Goal: Task Accomplishment & Management: Use online tool/utility

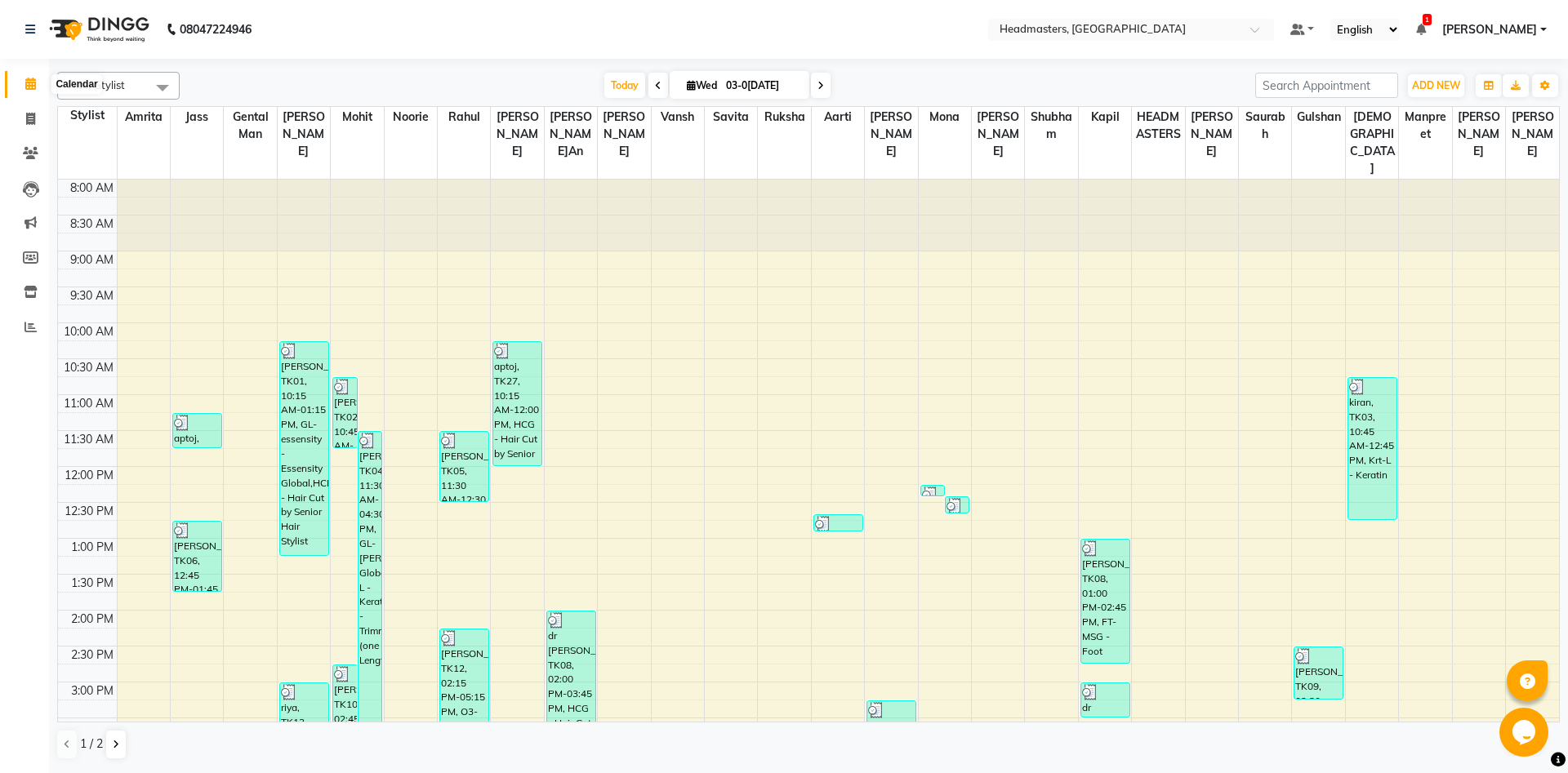
click at [33, 90] on icon at bounding box center [30, 84] width 11 height 13
click at [29, 81] on icon at bounding box center [30, 84] width 11 height 13
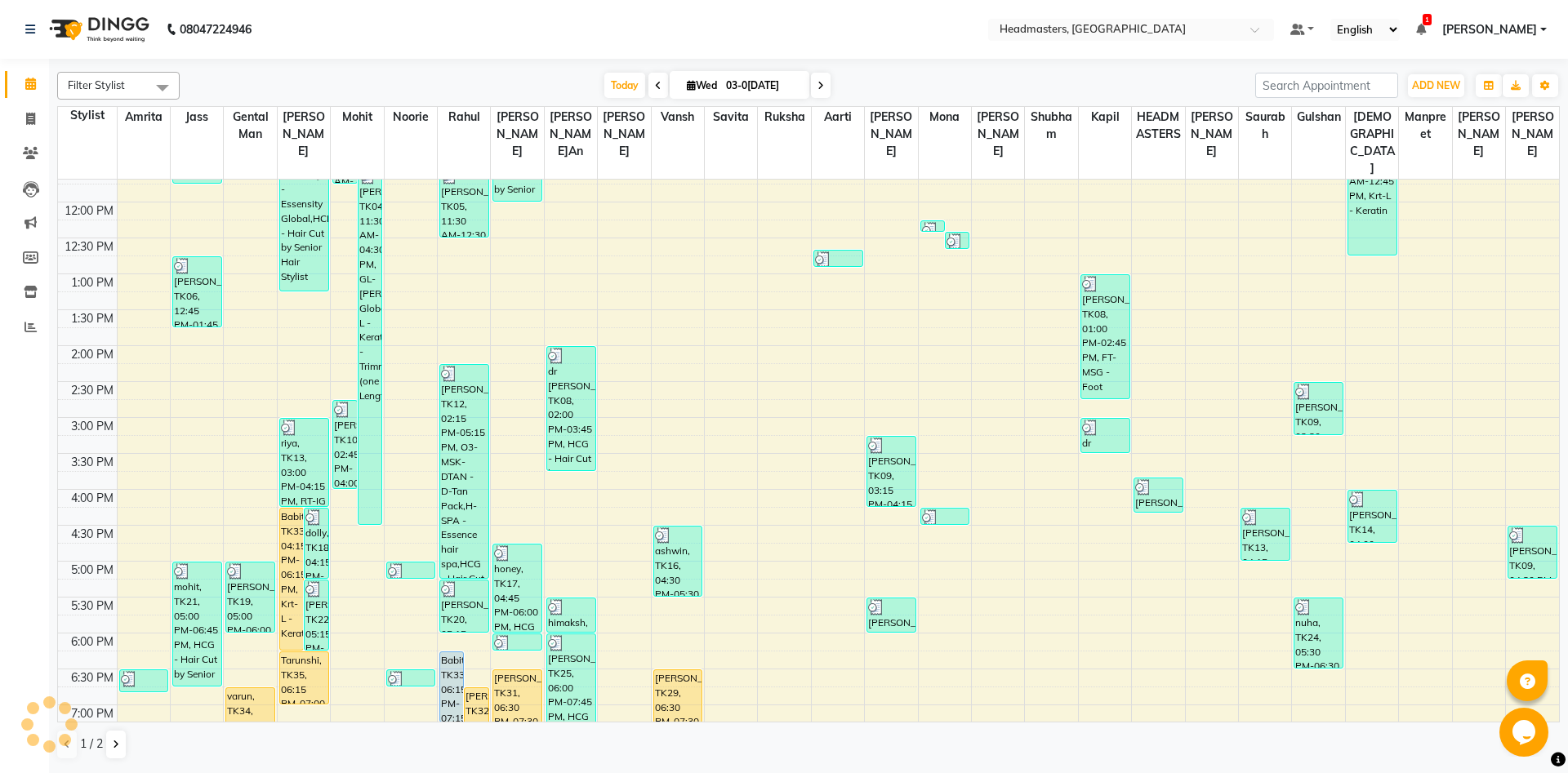
scroll to position [353, 0]
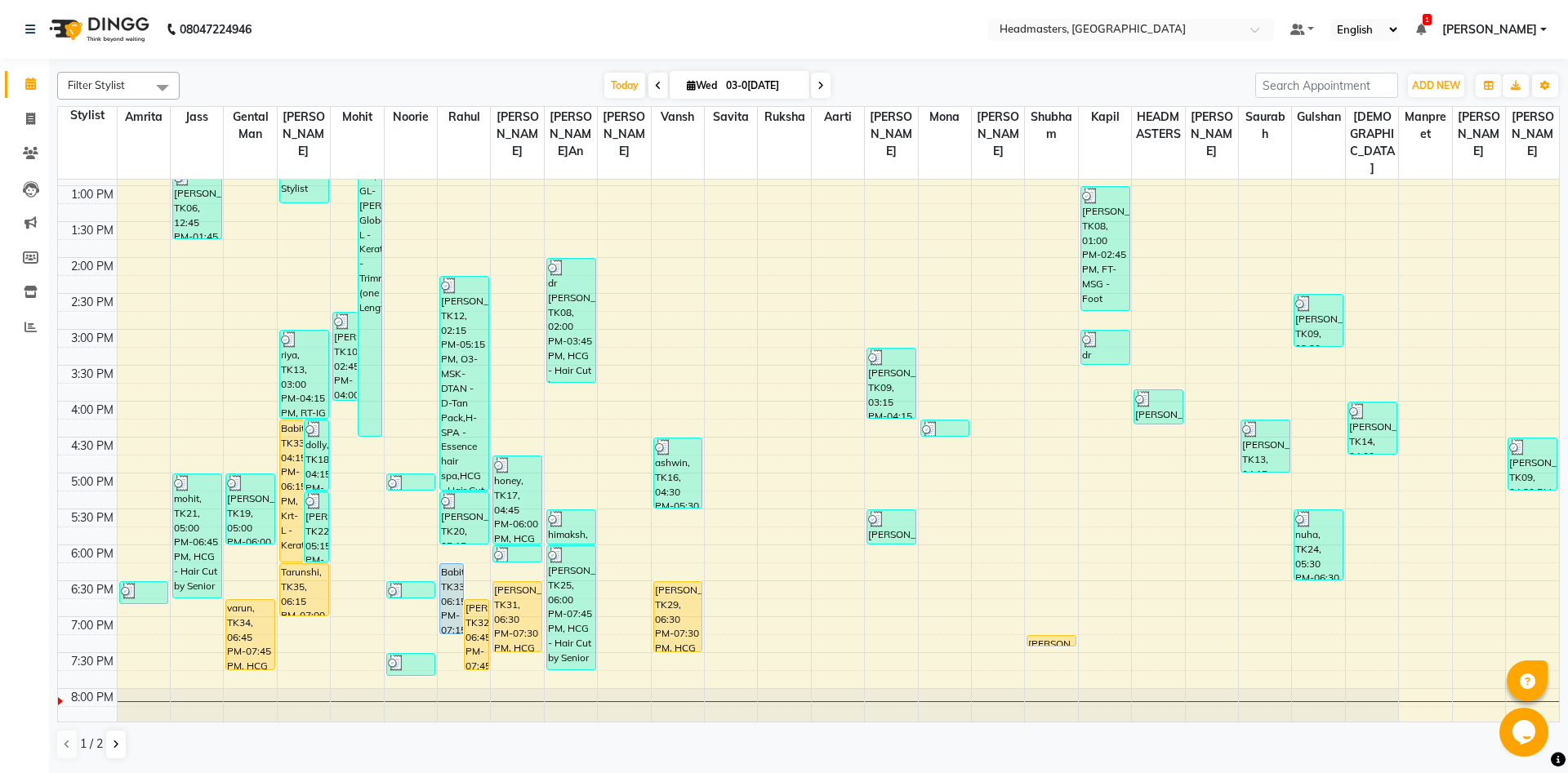
click at [288, 637] on div "8:00 AM 8:30 AM 9:00 AM 9:30 AM 10:00 AM 10:30 AM 11:00 AM 11:30 AM 12:00 PM 12…" at bounding box center [808, 329] width 1501 height 1005
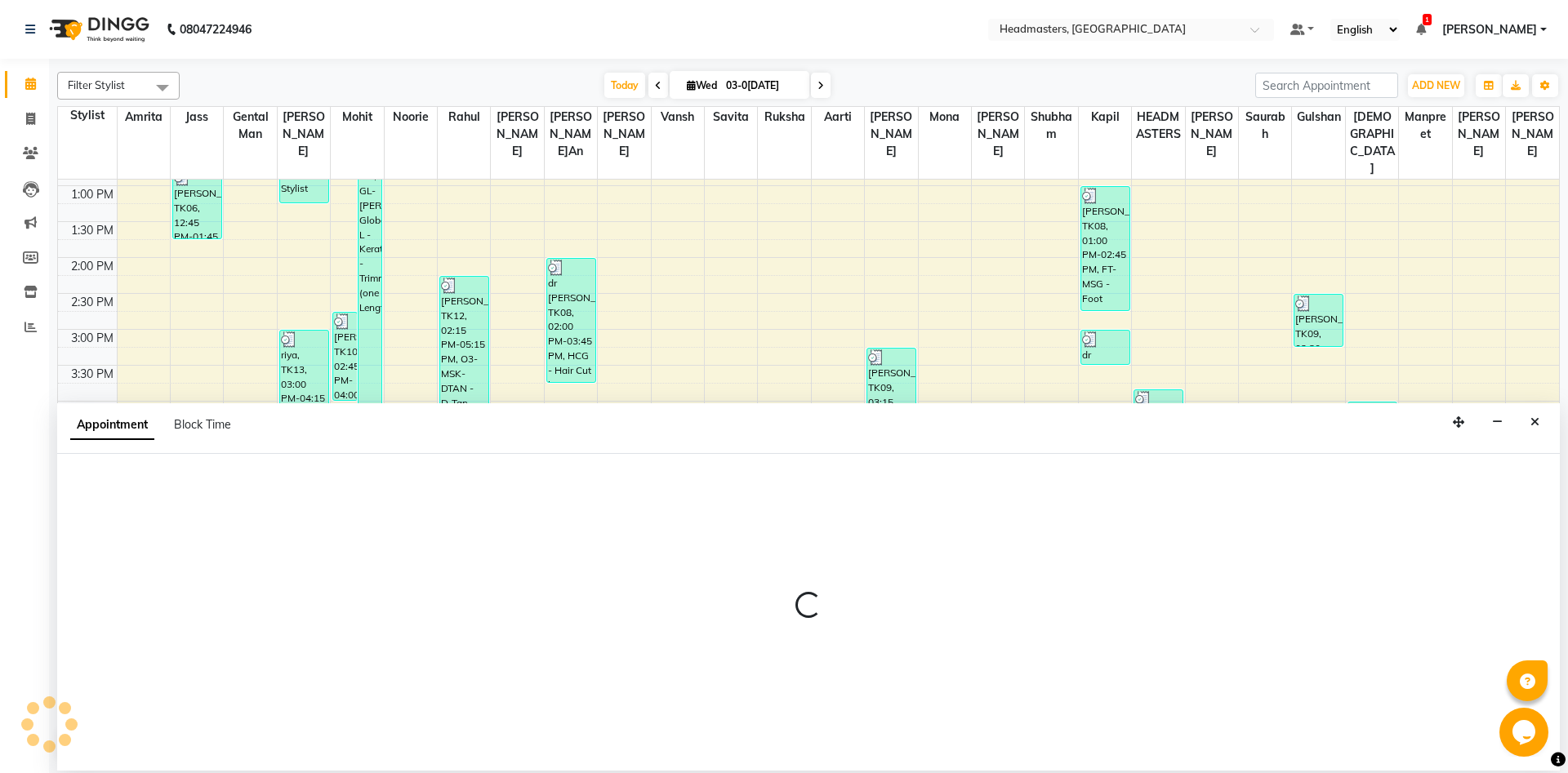
select select "60721"
select select "1155"
select select "tentative"
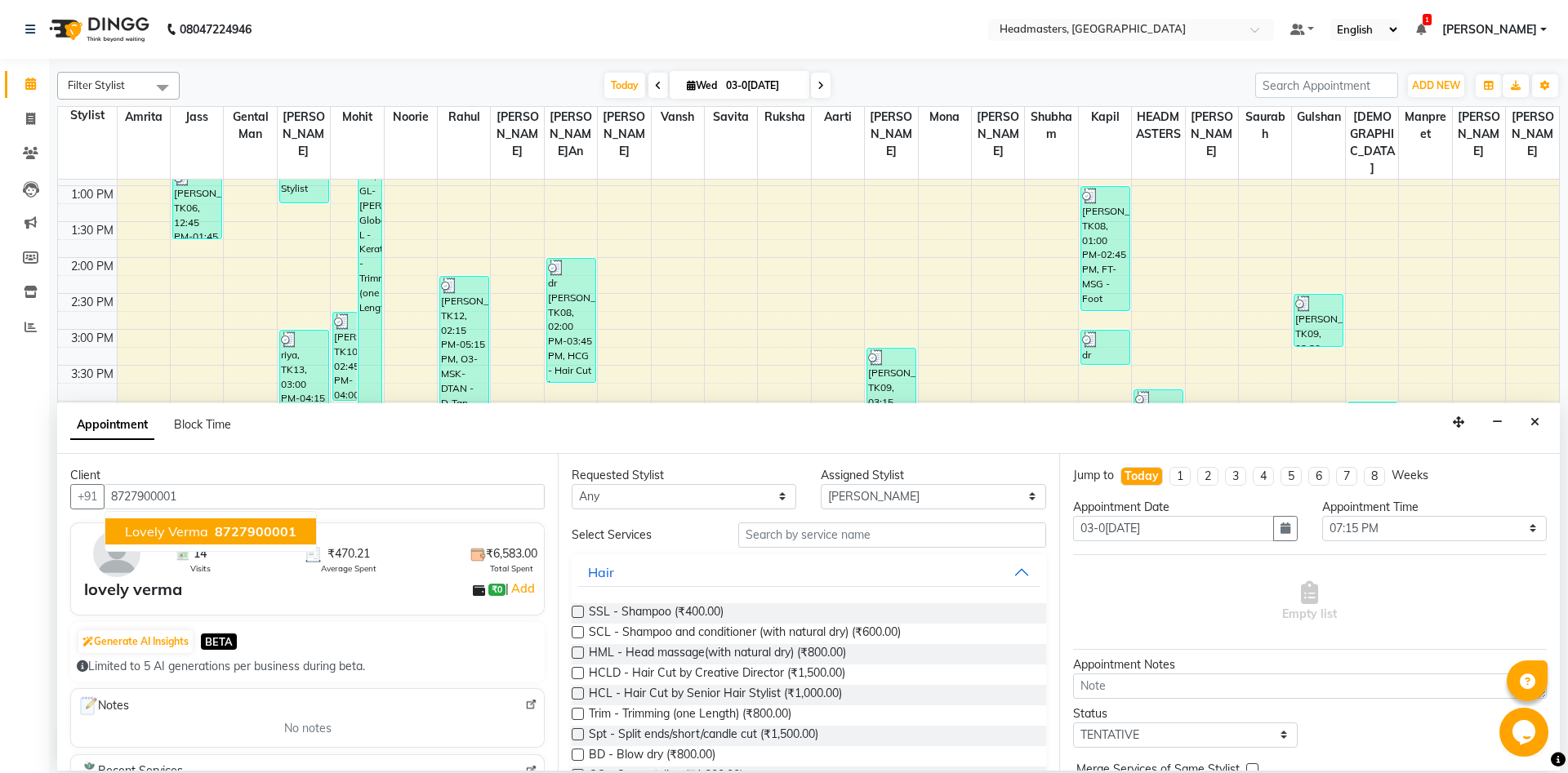
click at [203, 529] on span "lovely verma" at bounding box center [166, 531] width 83 height 16
type input "8727900001"
click at [821, 484] on select "Select [PERSON_NAME] Amrita [PERSON_NAME] Gental Man Gulshan HEADMASTERS [PERSO…" at bounding box center [933, 496] width 225 height 25
select select "60717"
click option "Gental Man" at bounding box center [0, 0] width 0 height 0
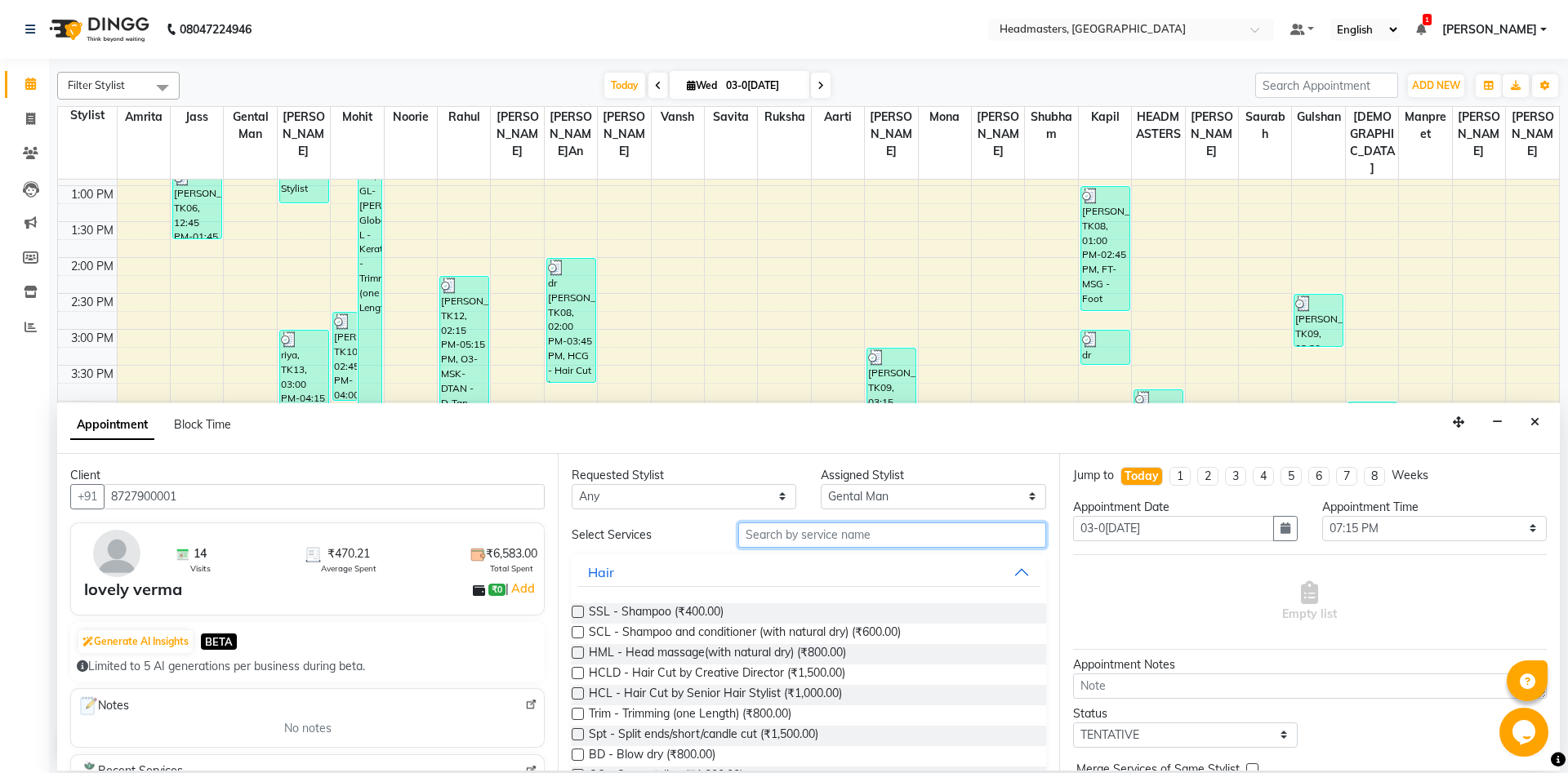
click at [859, 525] on input "text" at bounding box center [891, 535] width 308 height 25
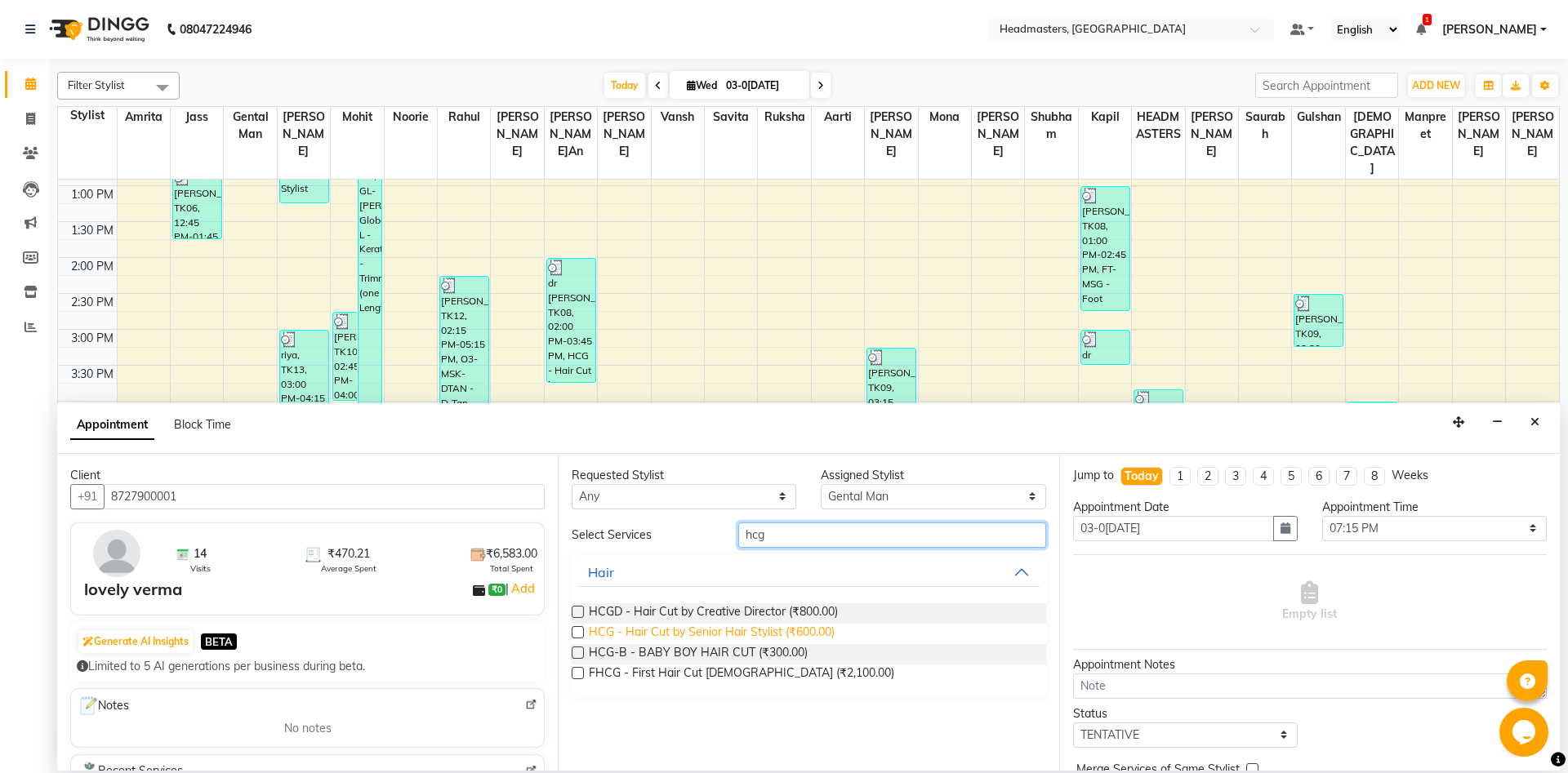
type input "hcg"
click at [788, 630] on span "HCG - Hair Cut by Senior Hair Stylist (₹600.00)" at bounding box center [711, 634] width 246 height 20
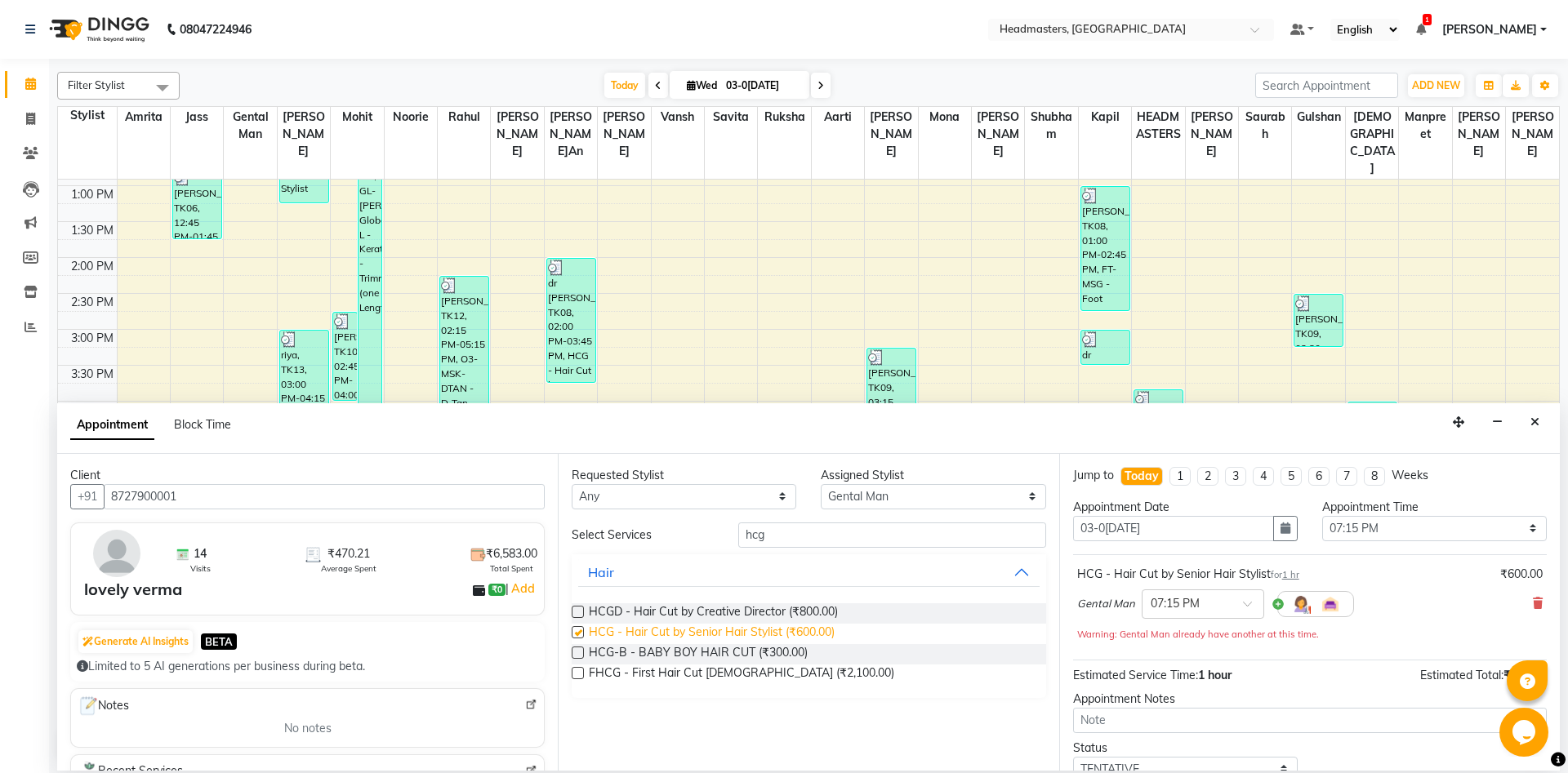
checkbox input "false"
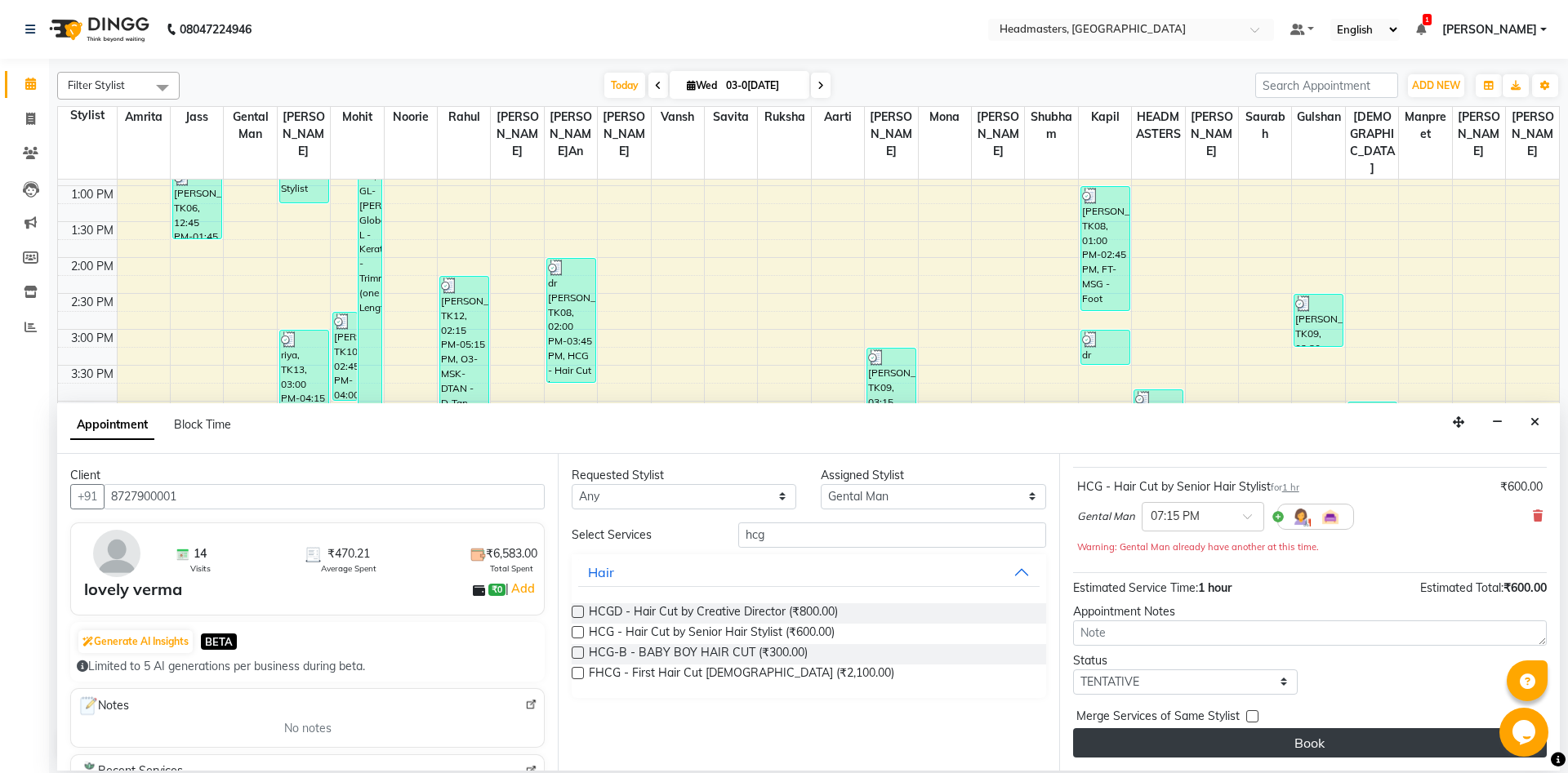
click at [1215, 755] on button "Book" at bounding box center [1309, 743] width 474 height 29
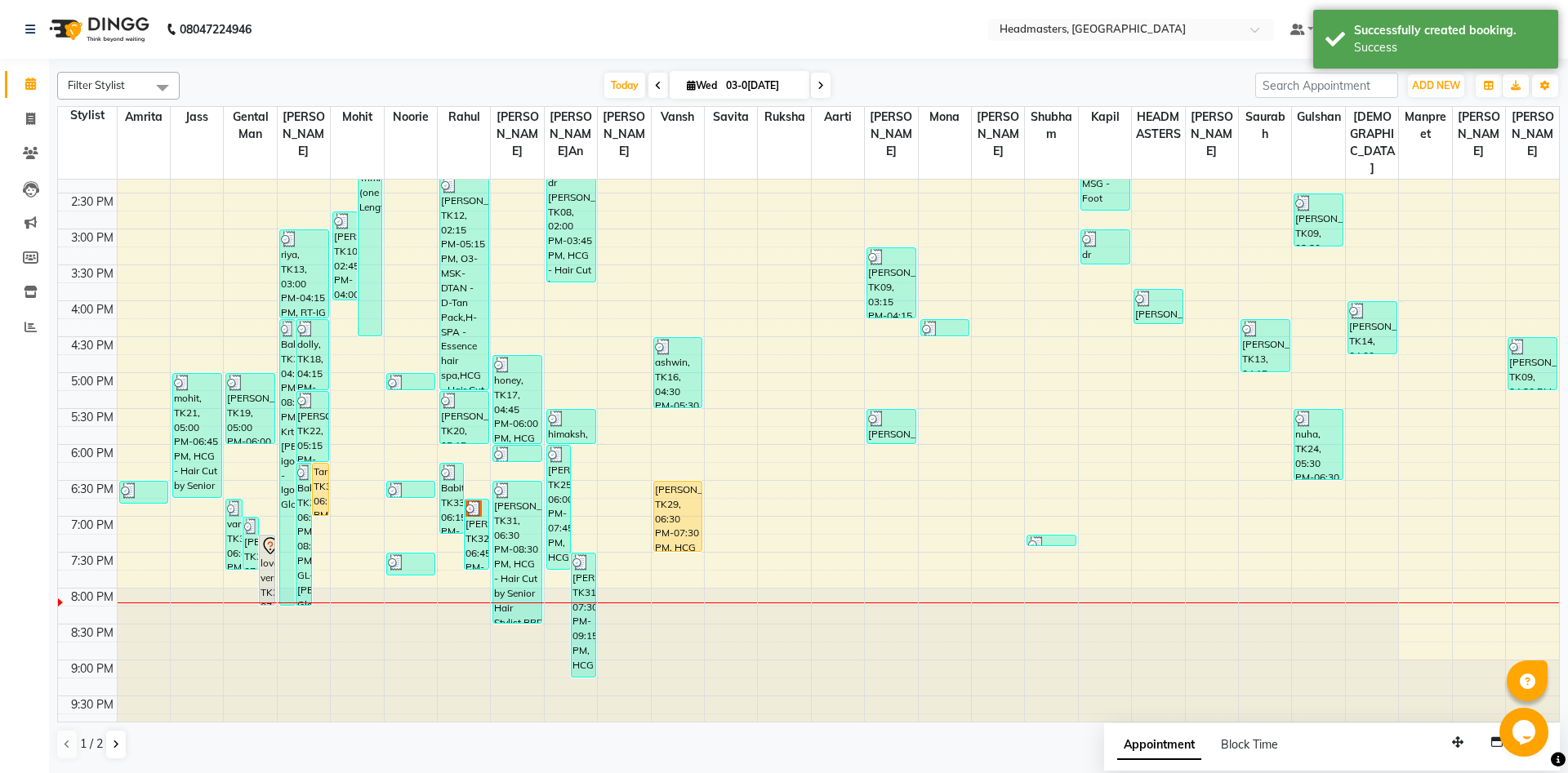
scroll to position [463, 0]
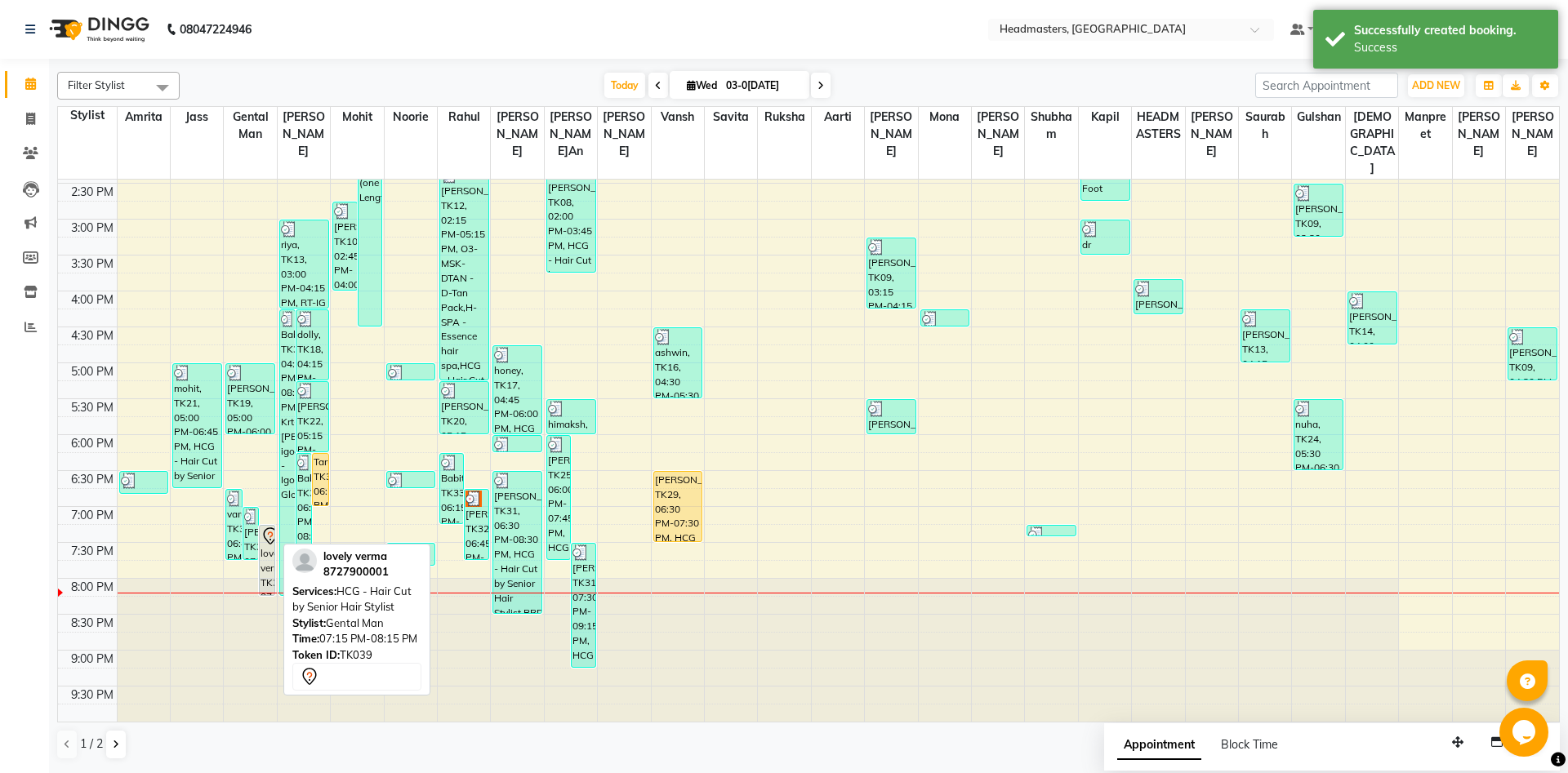
click at [262, 573] on div "lovely verma, TK39, 07:15 PM-08:15 PM, HCG - Hair Cut by Senior Hair Stylist" at bounding box center [267, 560] width 15 height 70
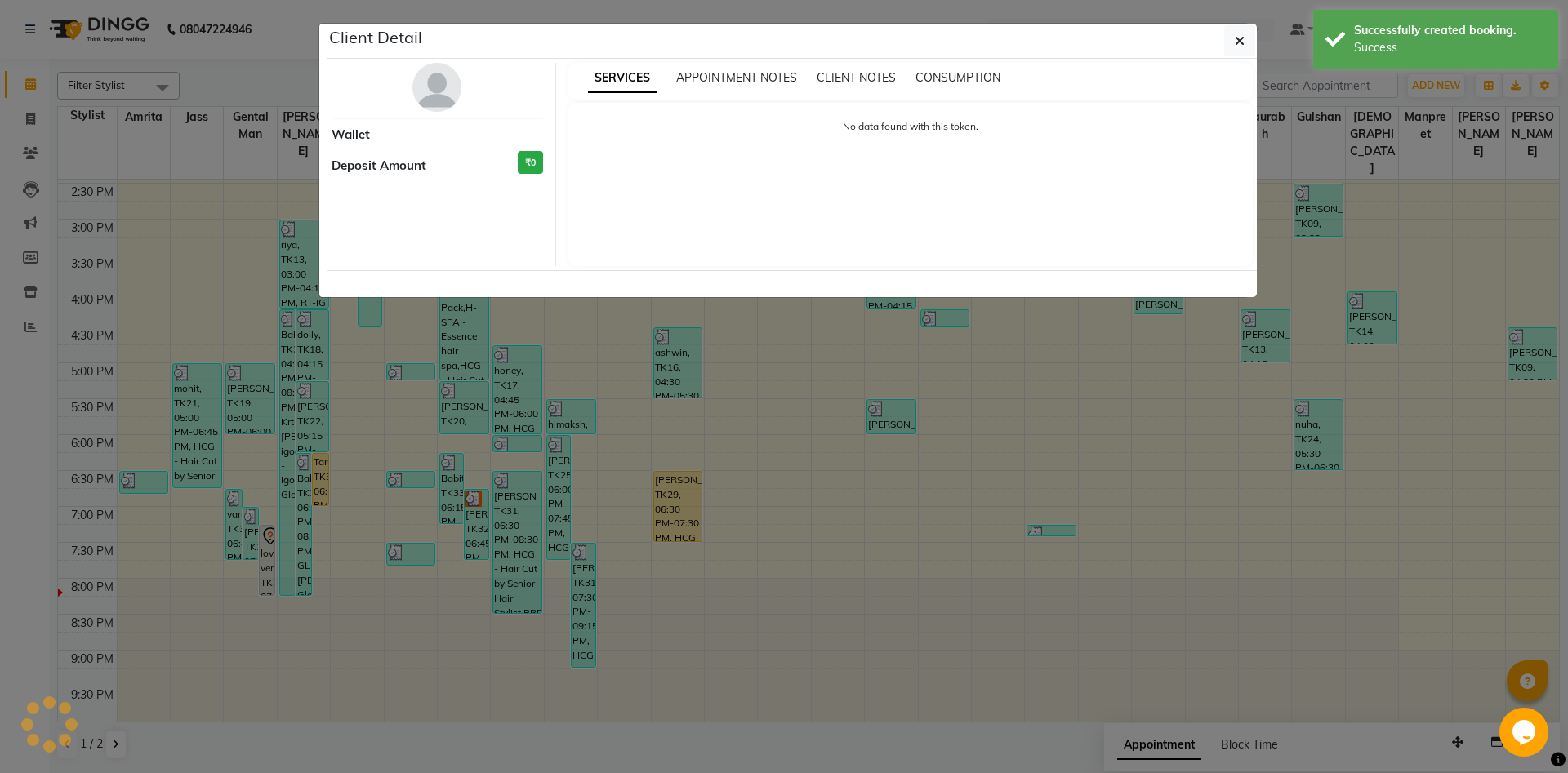
select select "7"
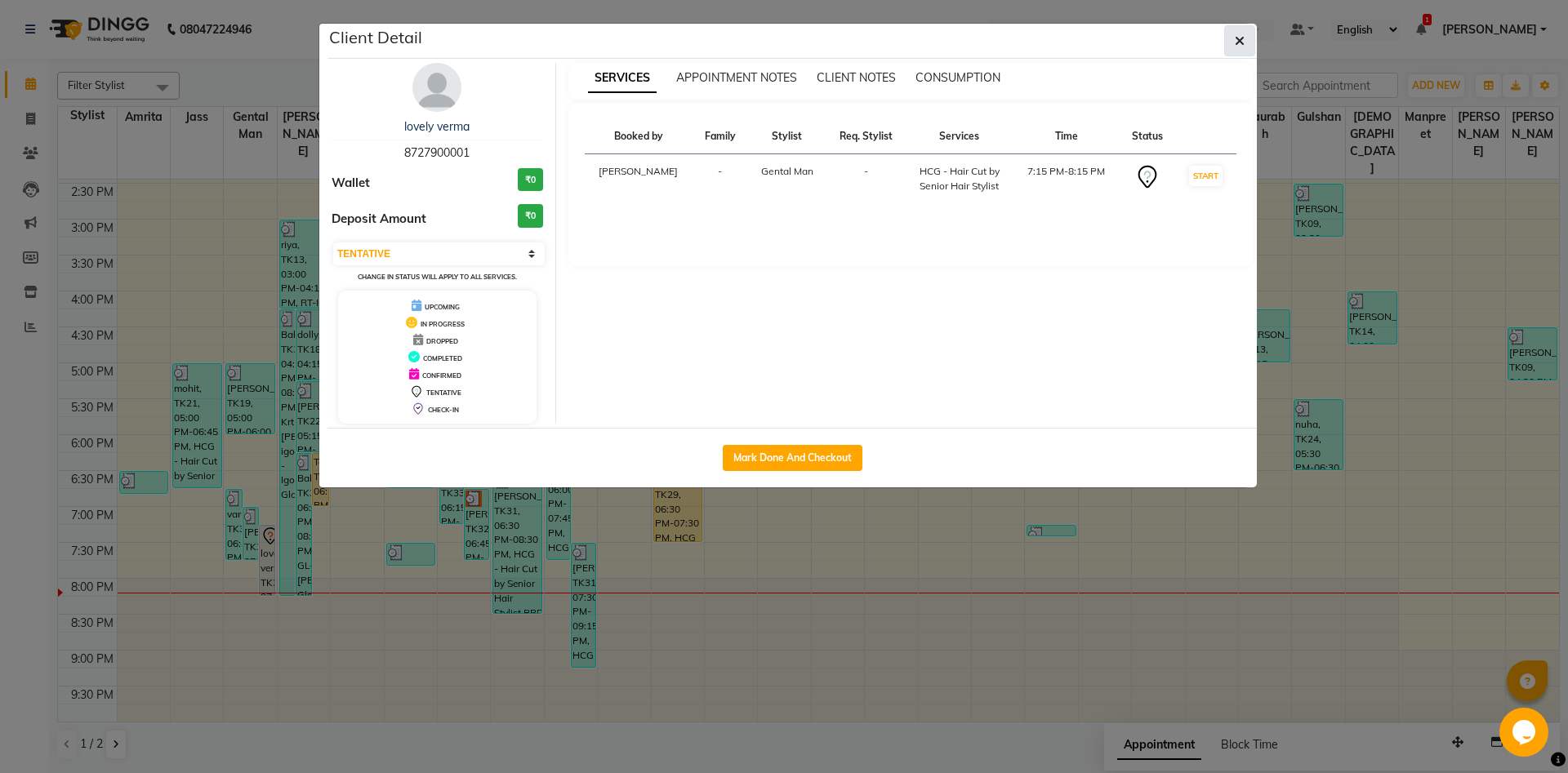
click at [1238, 29] on button "button" at bounding box center [1239, 40] width 31 height 31
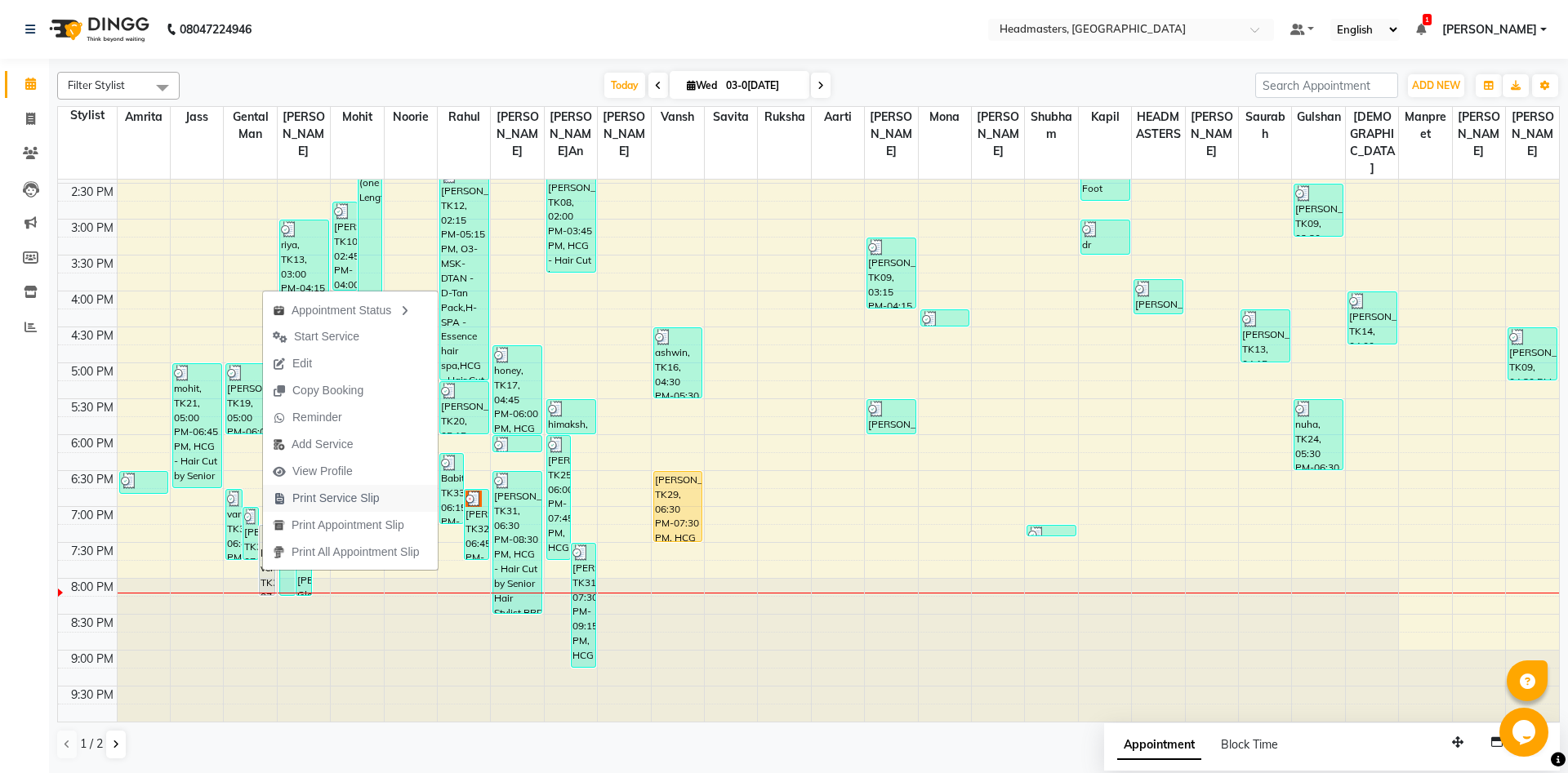
click at [347, 502] on span "Print Service Slip" at bounding box center [336, 498] width 87 height 17
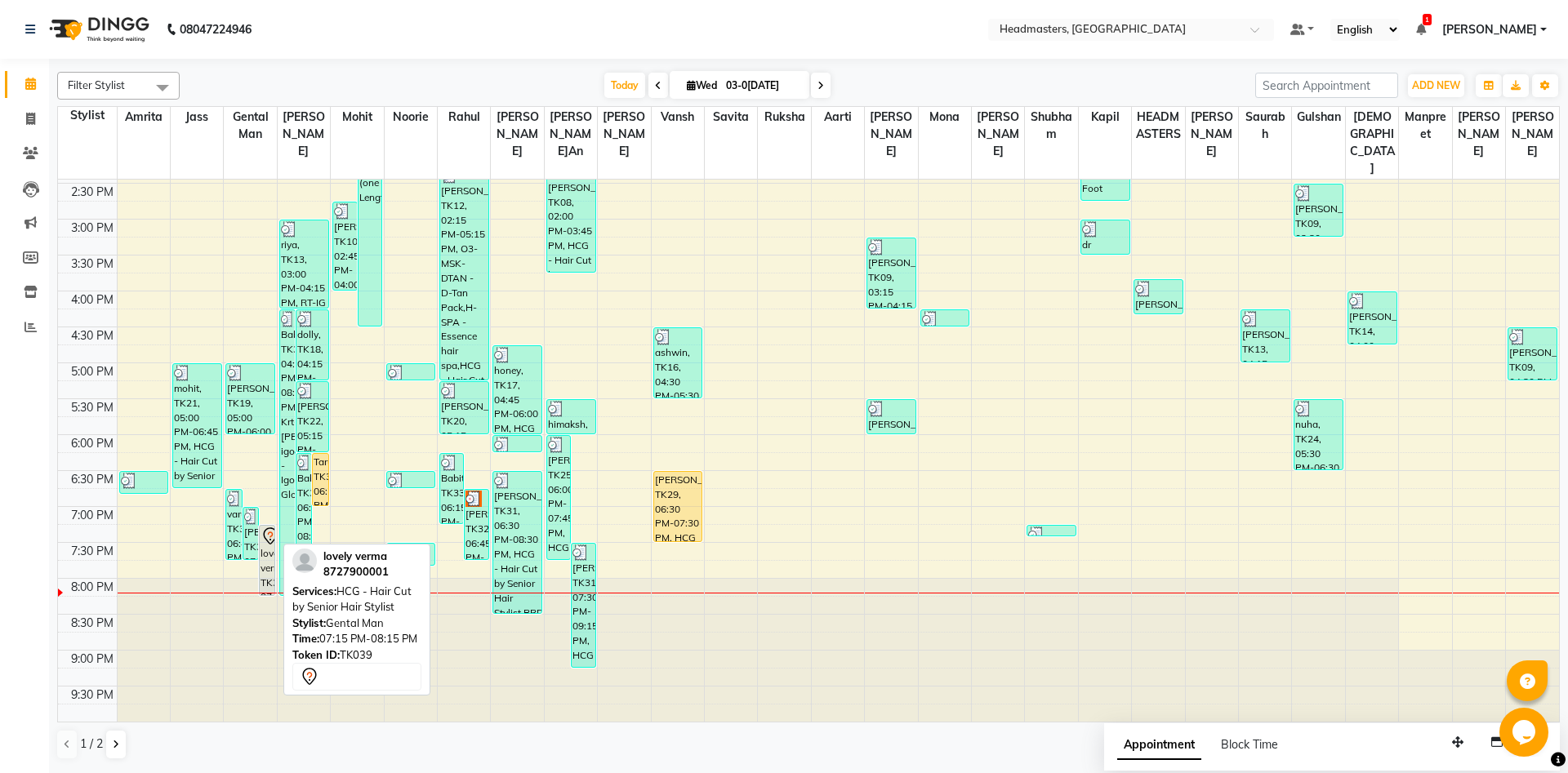
click at [270, 569] on div "lovely verma, TK39, 07:15 PM-08:15 PM, HCG - Hair Cut by Senior Hair Stylist" at bounding box center [267, 560] width 15 height 70
select select "7"
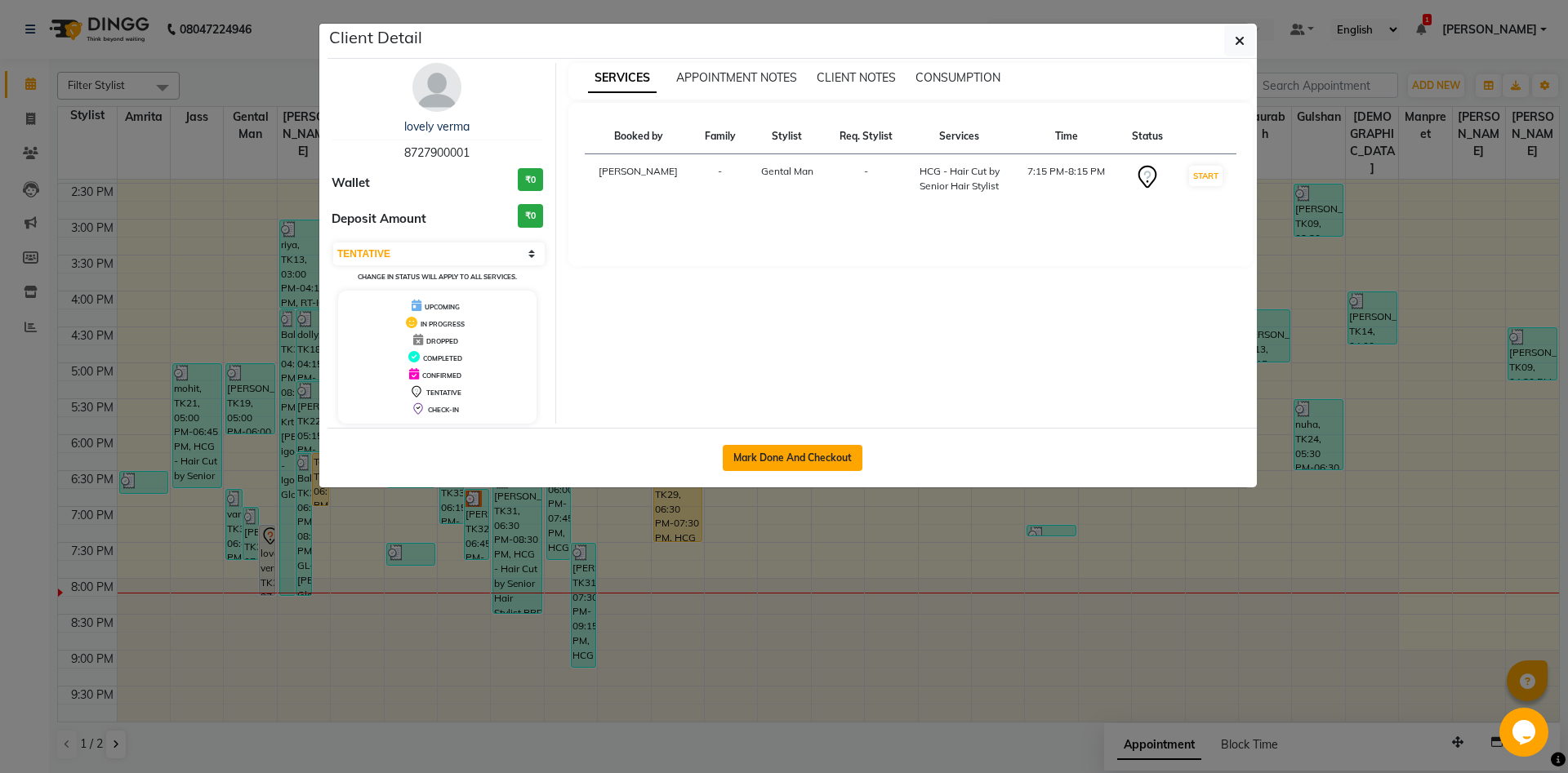
click at [746, 453] on button "Mark Done And Checkout" at bounding box center [792, 458] width 140 height 26
select select "service"
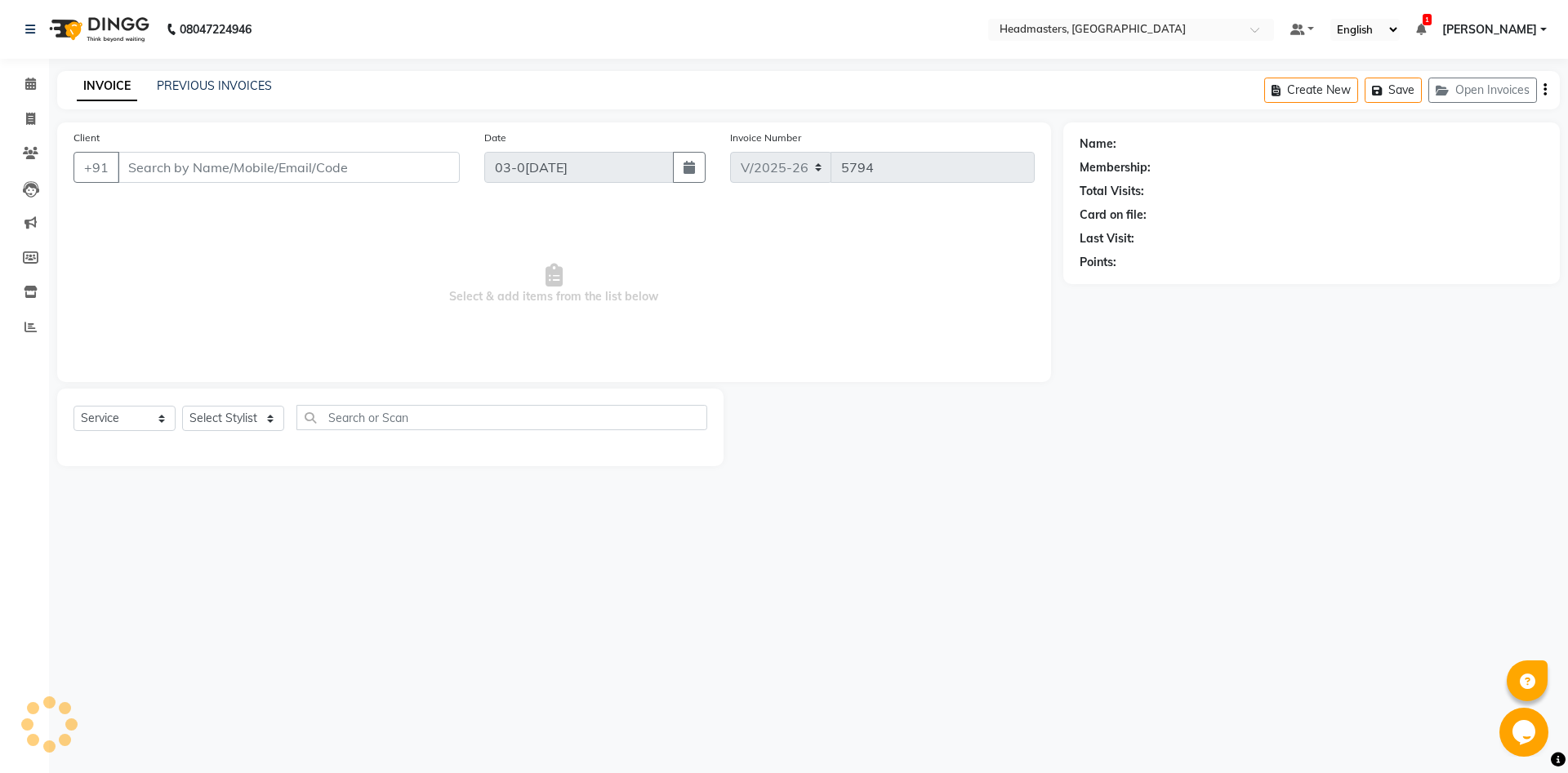
type input "8727900001"
select select "60717"
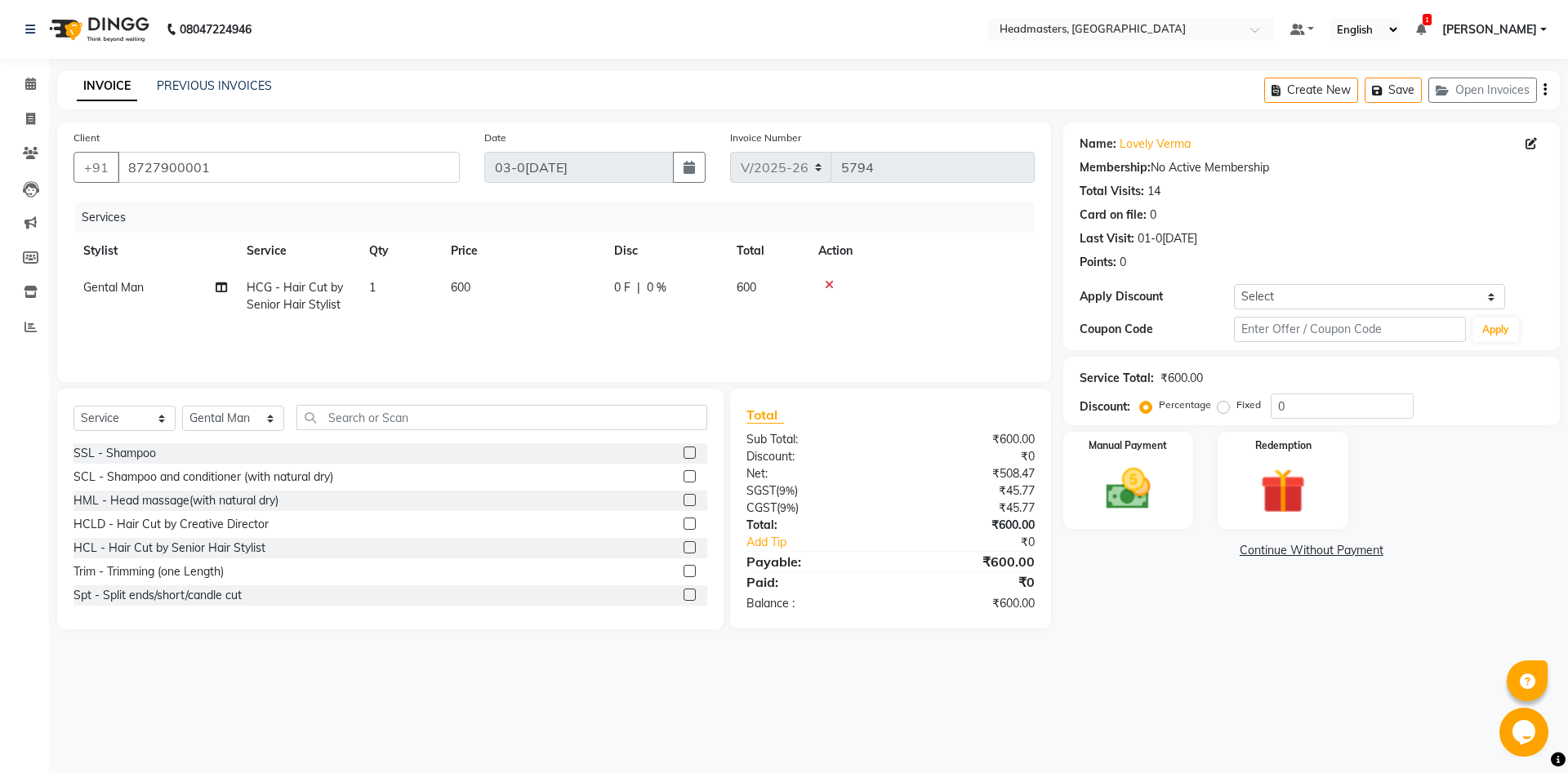
click at [621, 286] on span "0 F" at bounding box center [621, 288] width 16 height 17
select select "60717"
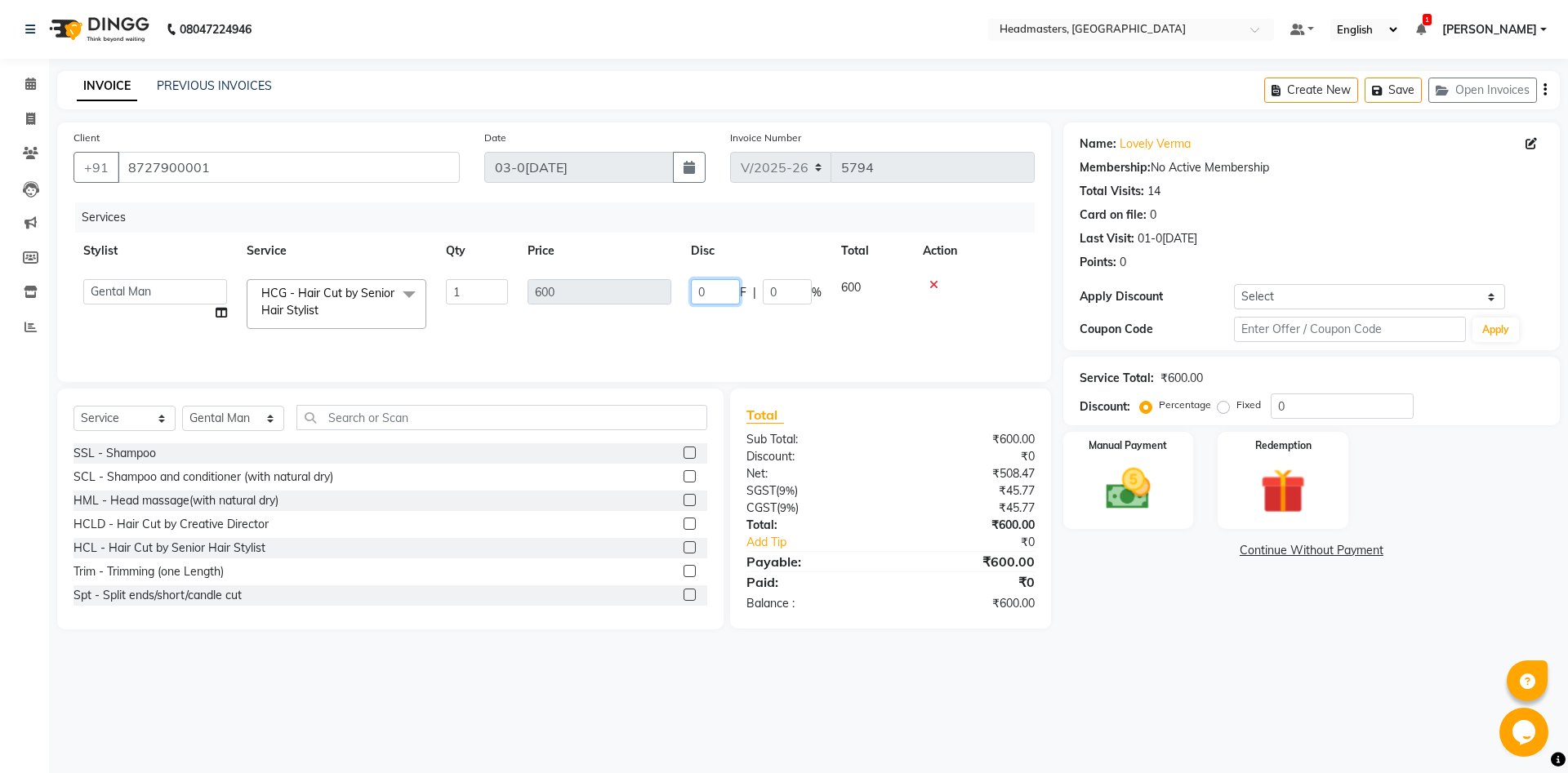
click at [716, 288] on input "0" at bounding box center [715, 292] width 49 height 25
click at [716, 289] on input "0" at bounding box center [715, 292] width 49 height 25
type input "100"
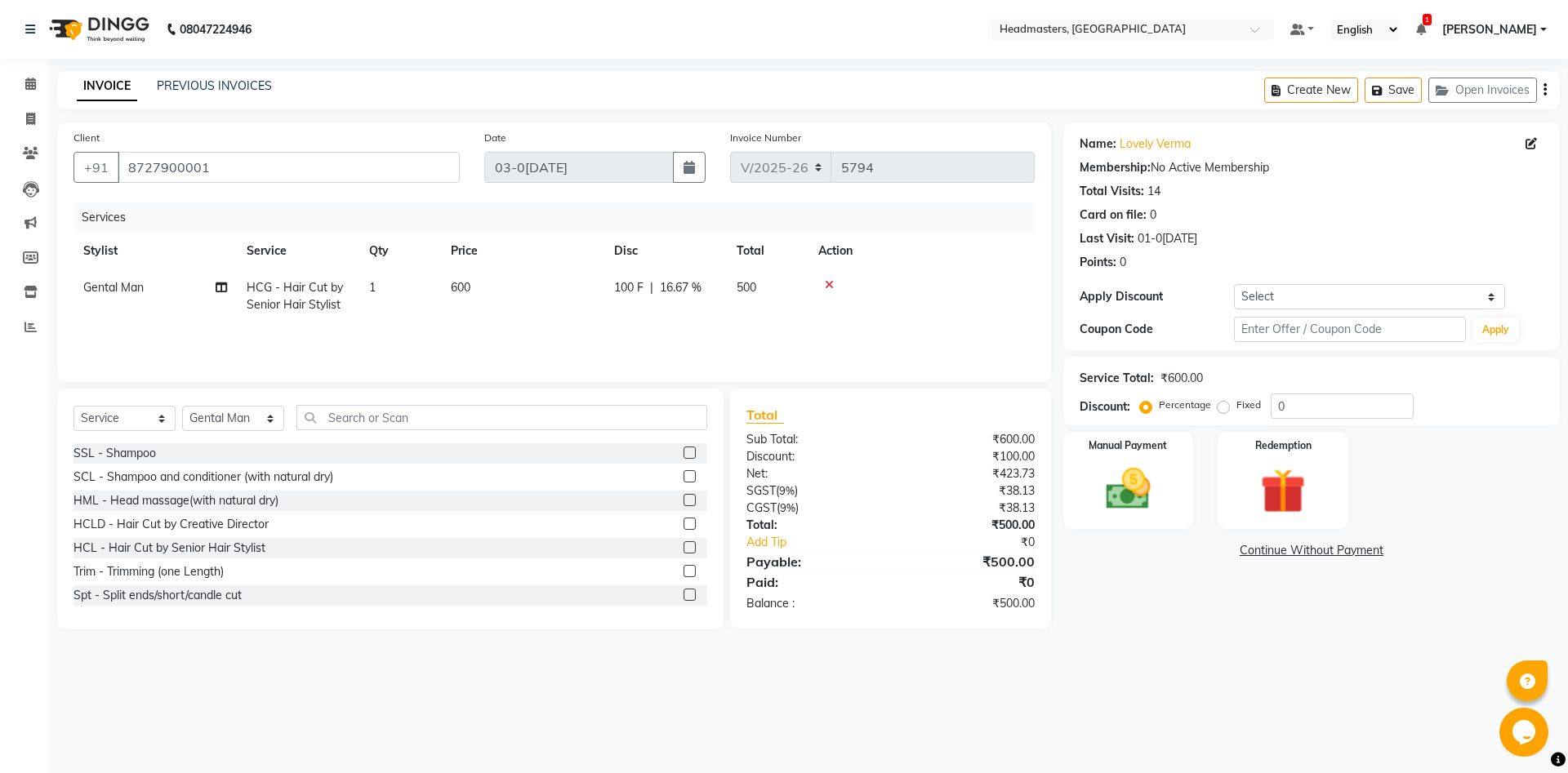
click at [1160, 625] on div "Name: Lovely Verma Membership: No Active Membership Total Visits: 14 Card on fi…" at bounding box center [1317, 376] width 509 height 507
click at [1100, 490] on img at bounding box center [1128, 489] width 76 height 54
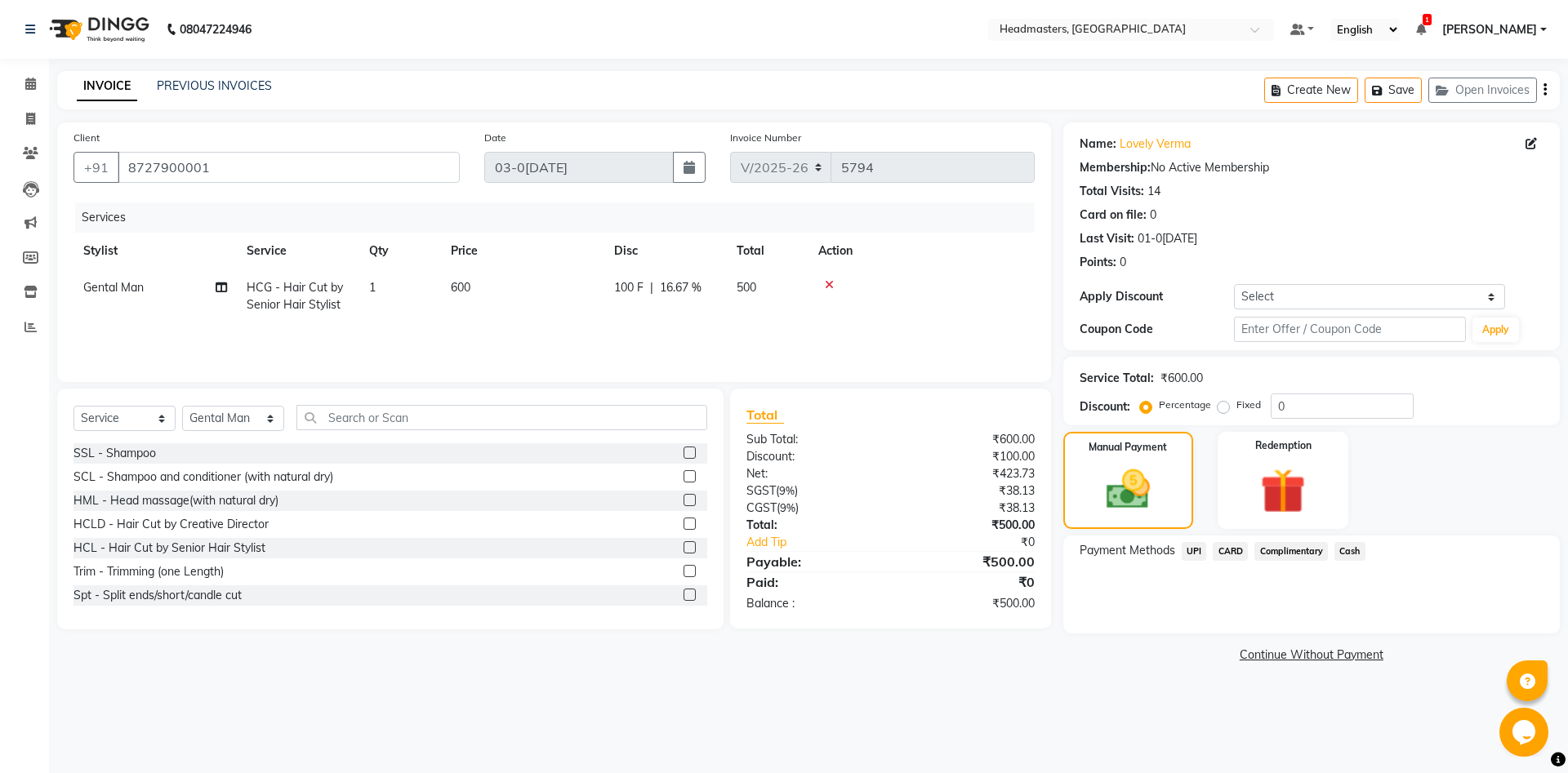
click at [1348, 551] on span "Cash" at bounding box center [1349, 552] width 31 height 18
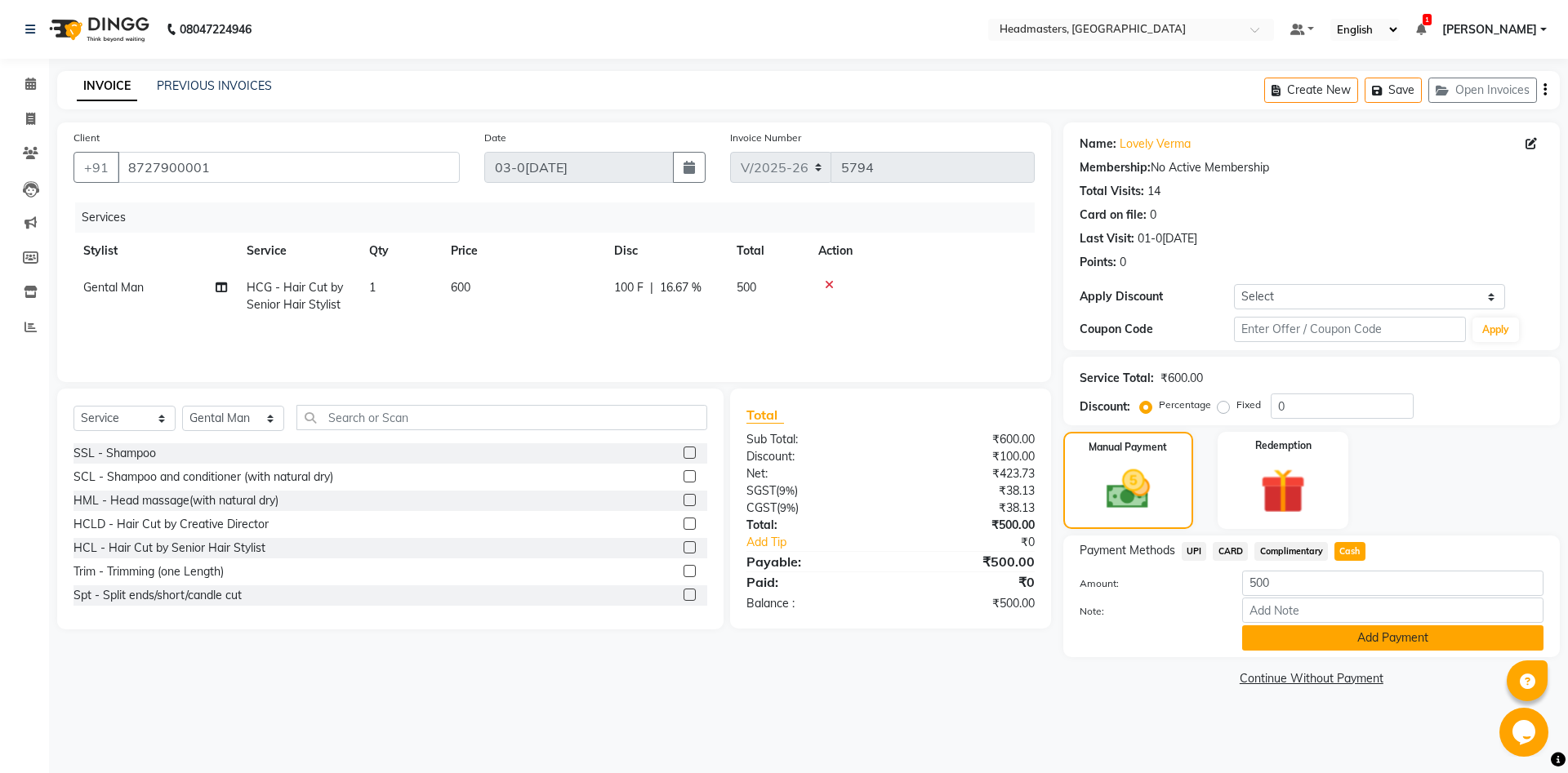
click at [1336, 646] on button "Add Payment" at bounding box center [1392, 638] width 301 height 25
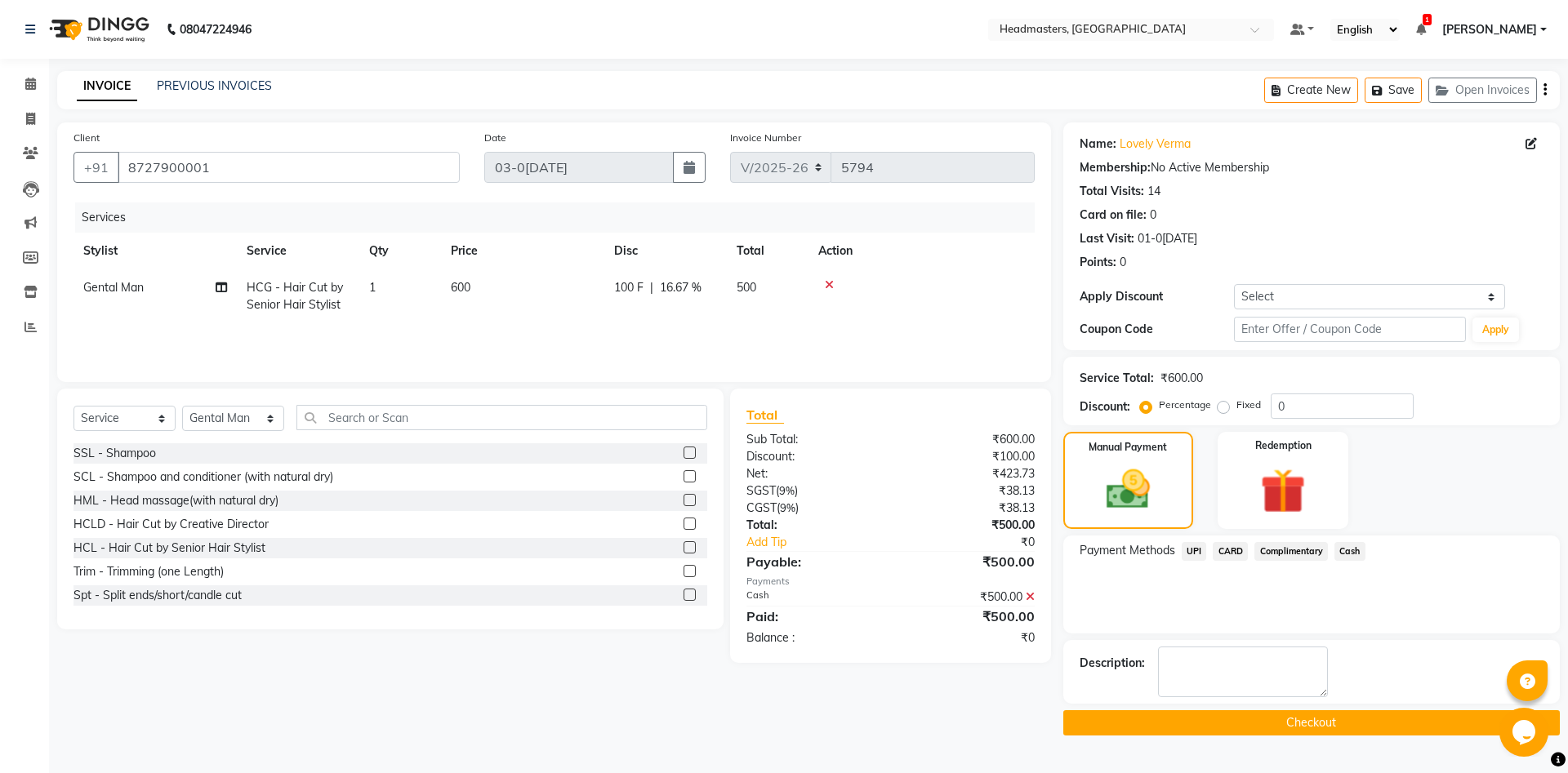
click at [1303, 730] on button "Checkout" at bounding box center [1311, 723] width 496 height 25
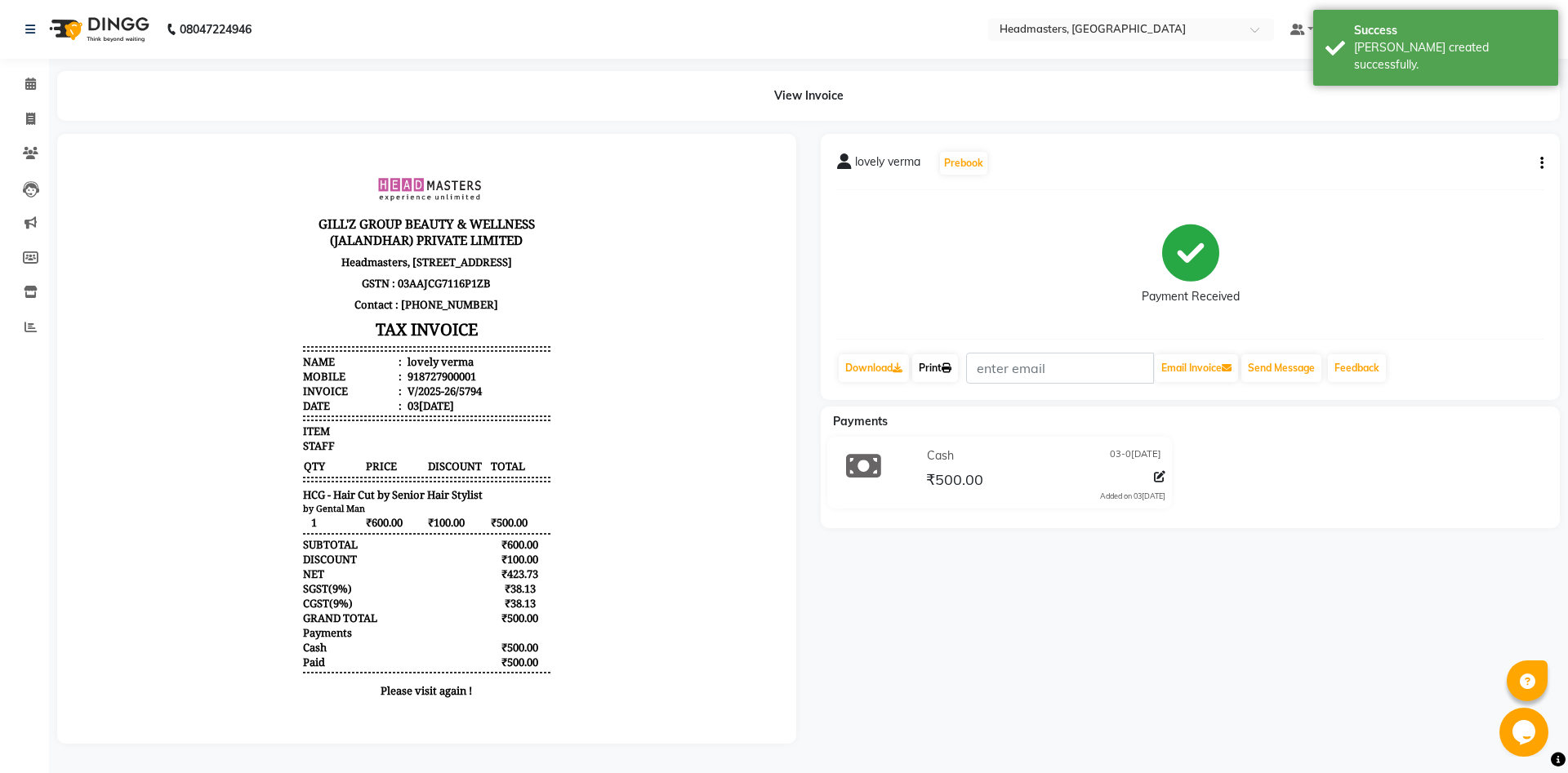
click at [928, 361] on link "Print" at bounding box center [935, 368] width 46 height 28
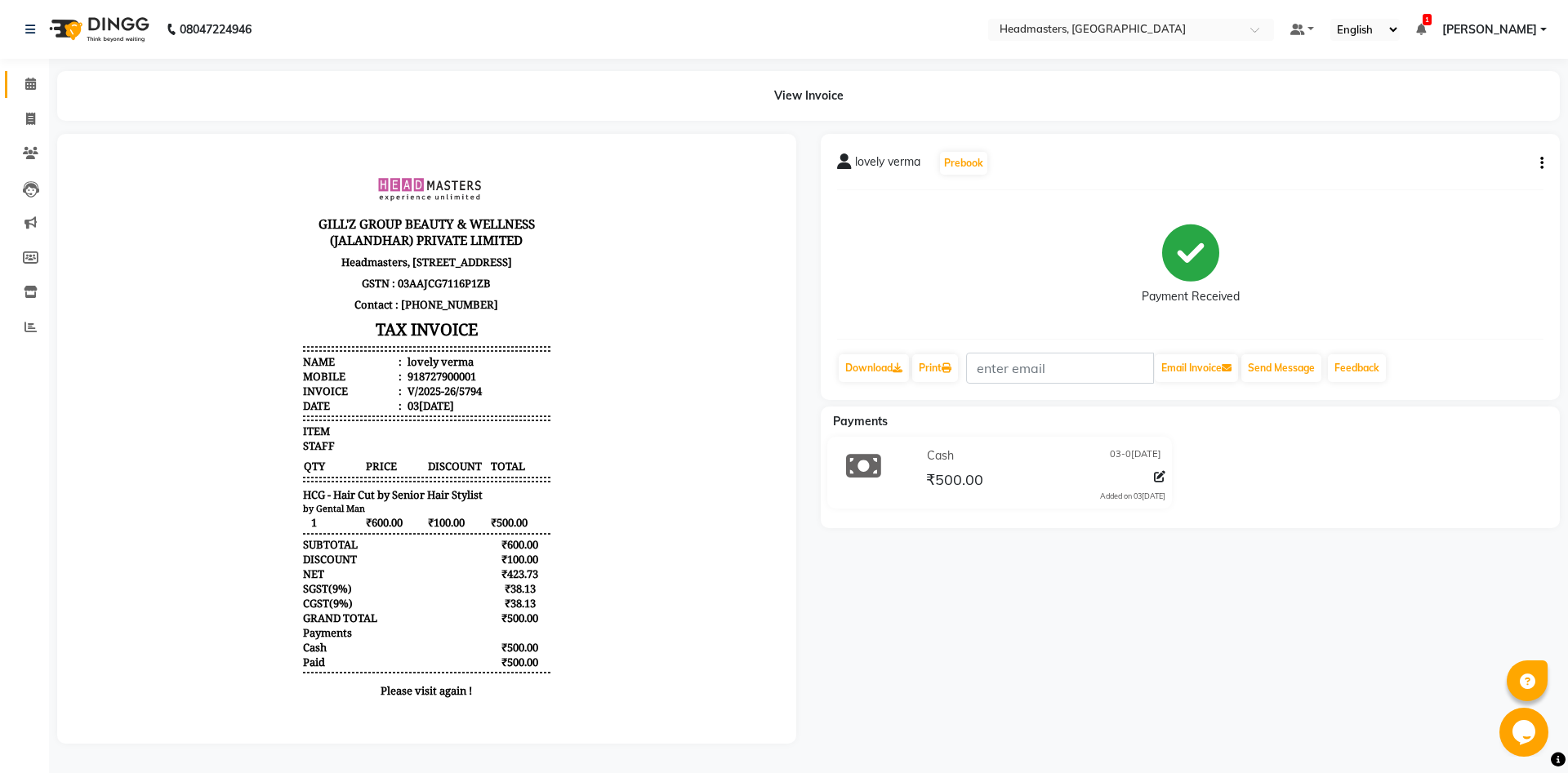
click at [31, 95] on link "Calendar" at bounding box center [24, 85] width 39 height 27
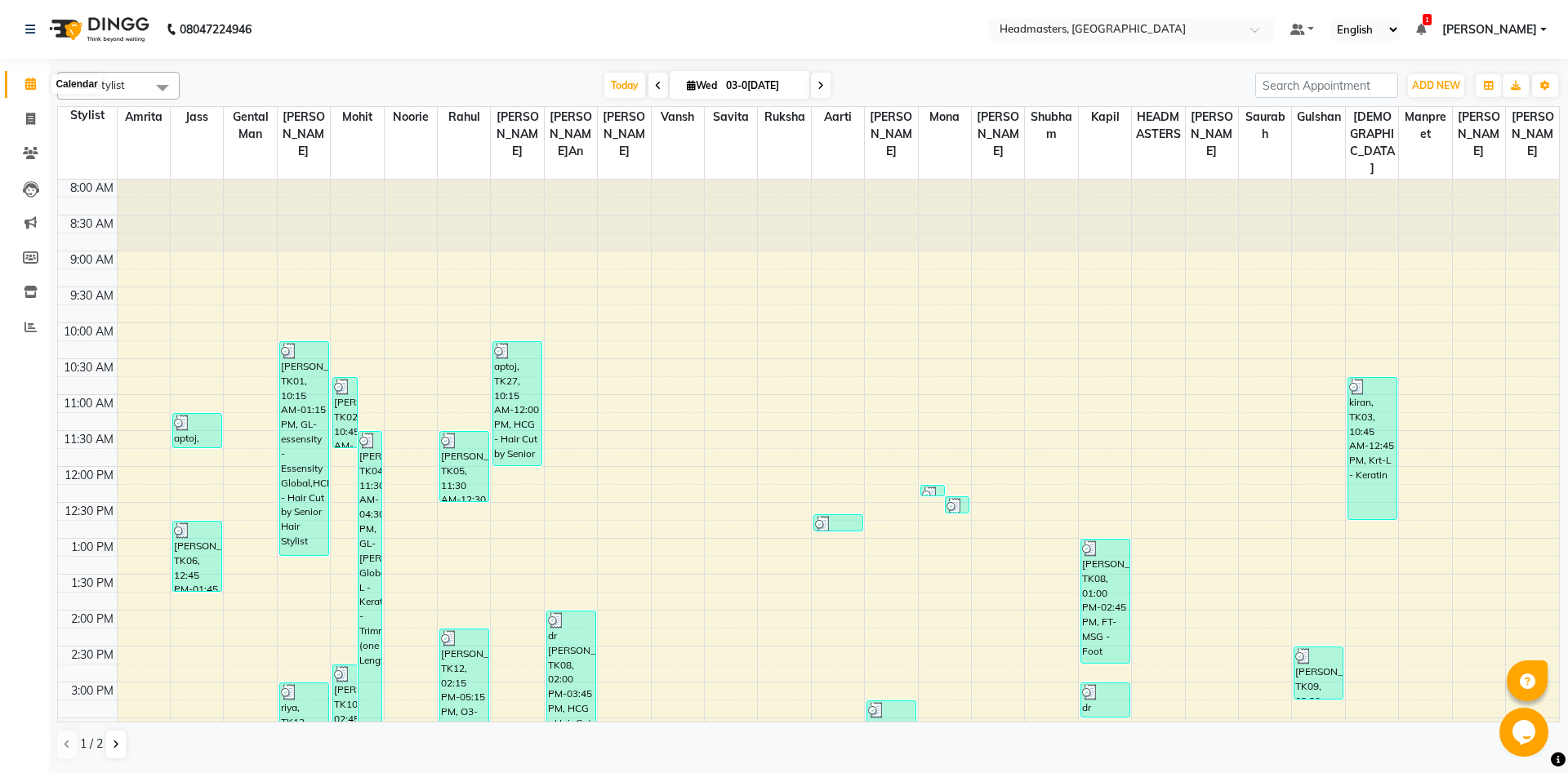
click at [29, 87] on icon at bounding box center [30, 84] width 11 height 13
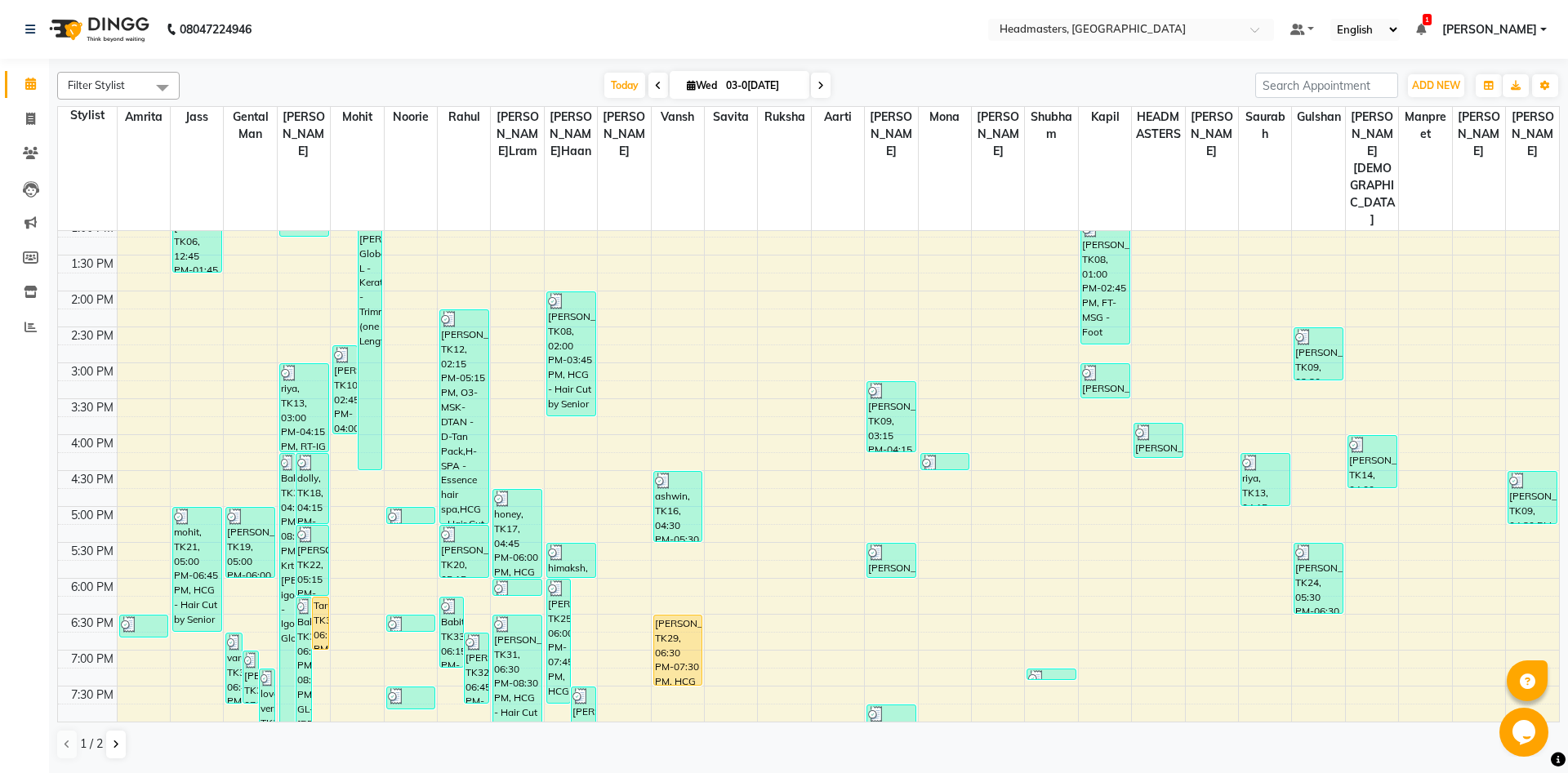
scroll to position [463, 0]
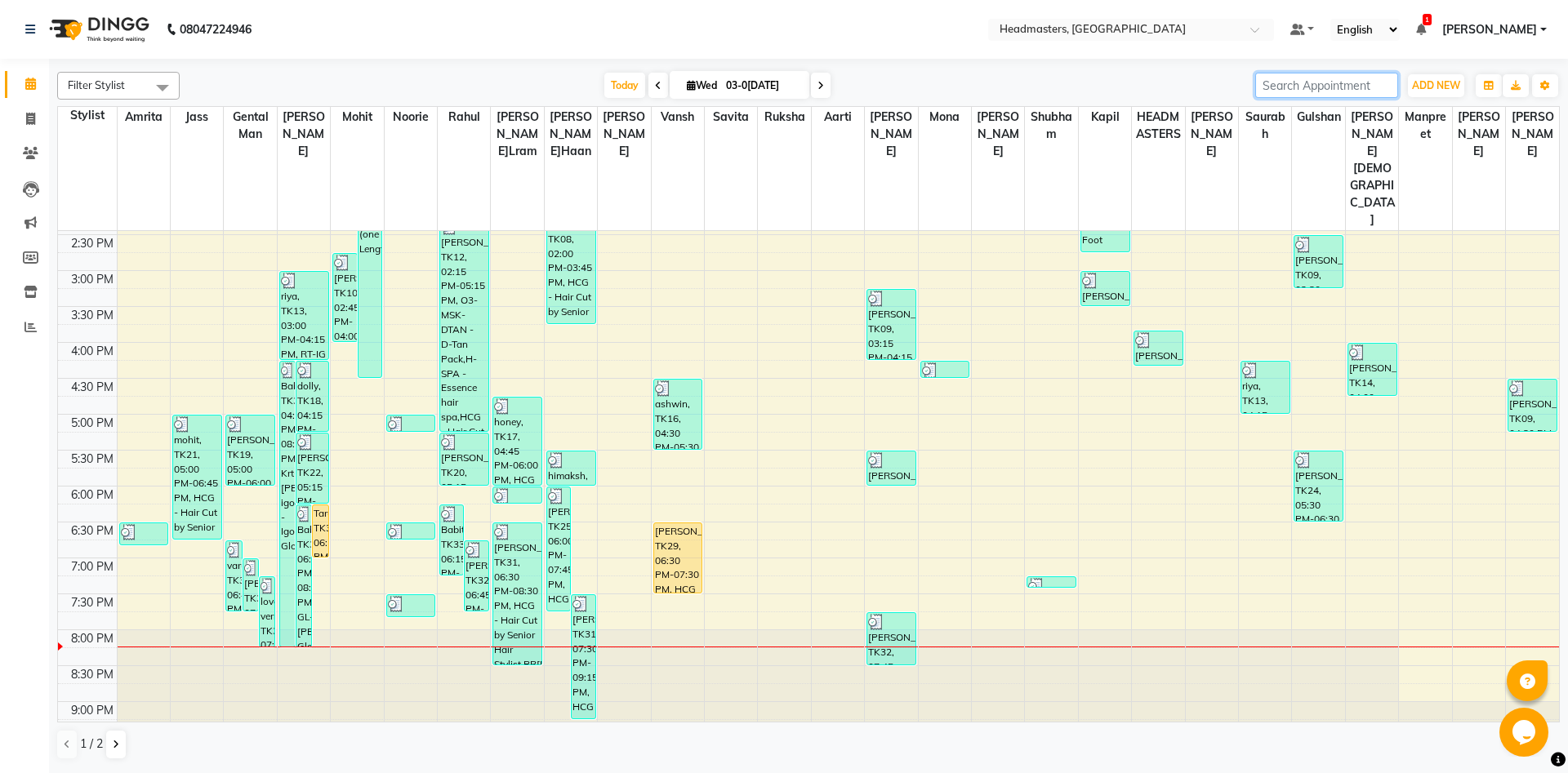
click at [1311, 86] on input "search" at bounding box center [1327, 86] width 143 height 25
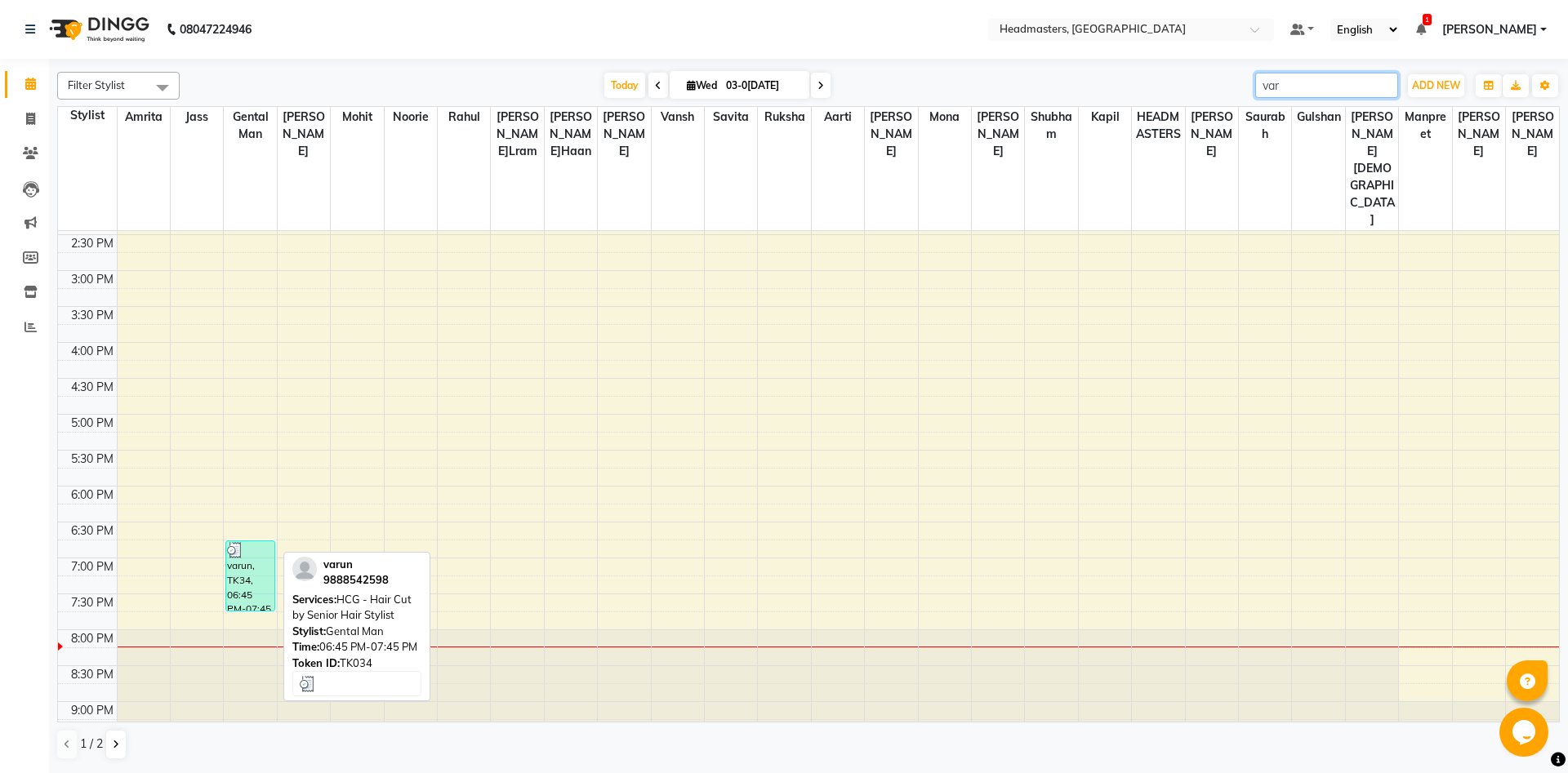
click at [264, 542] on div "varun, TK34, 06:45 PM-07:45 PM, HCG - Hair Cut by Senior Hair Stylist" at bounding box center [250, 576] width 48 height 70
type input "var"
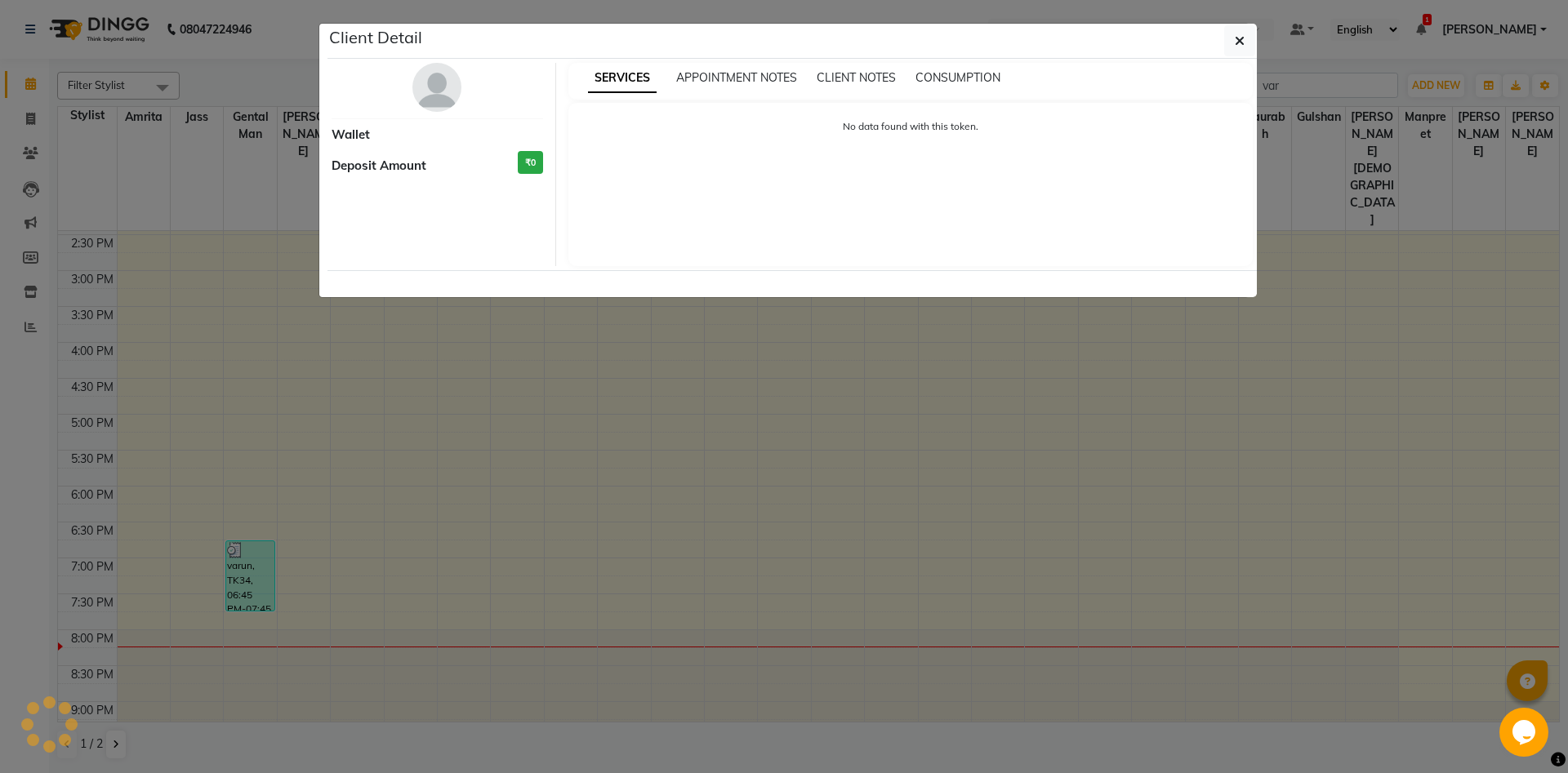
select select "3"
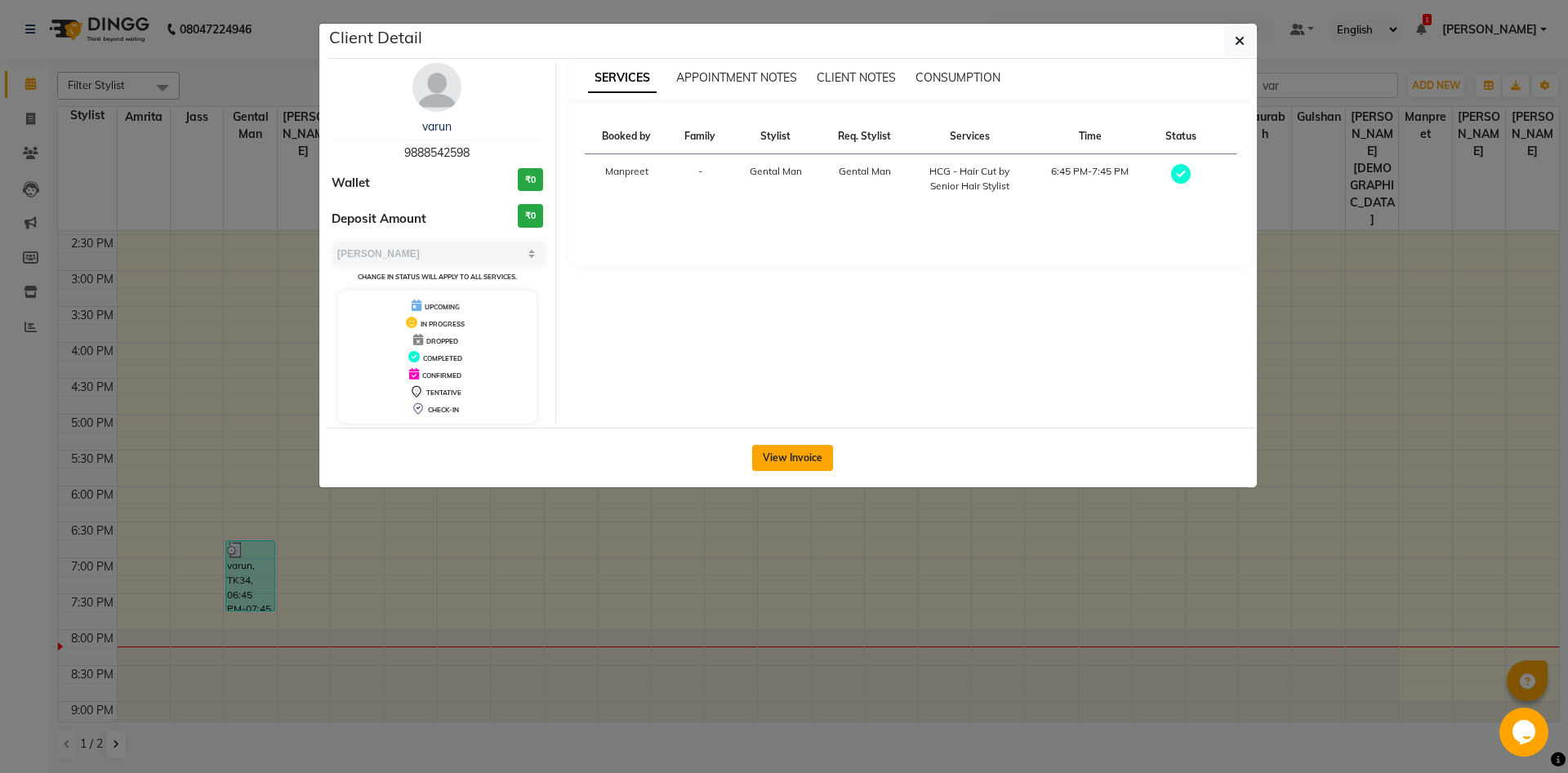
click at [818, 450] on button "View Invoice" at bounding box center [792, 458] width 80 height 26
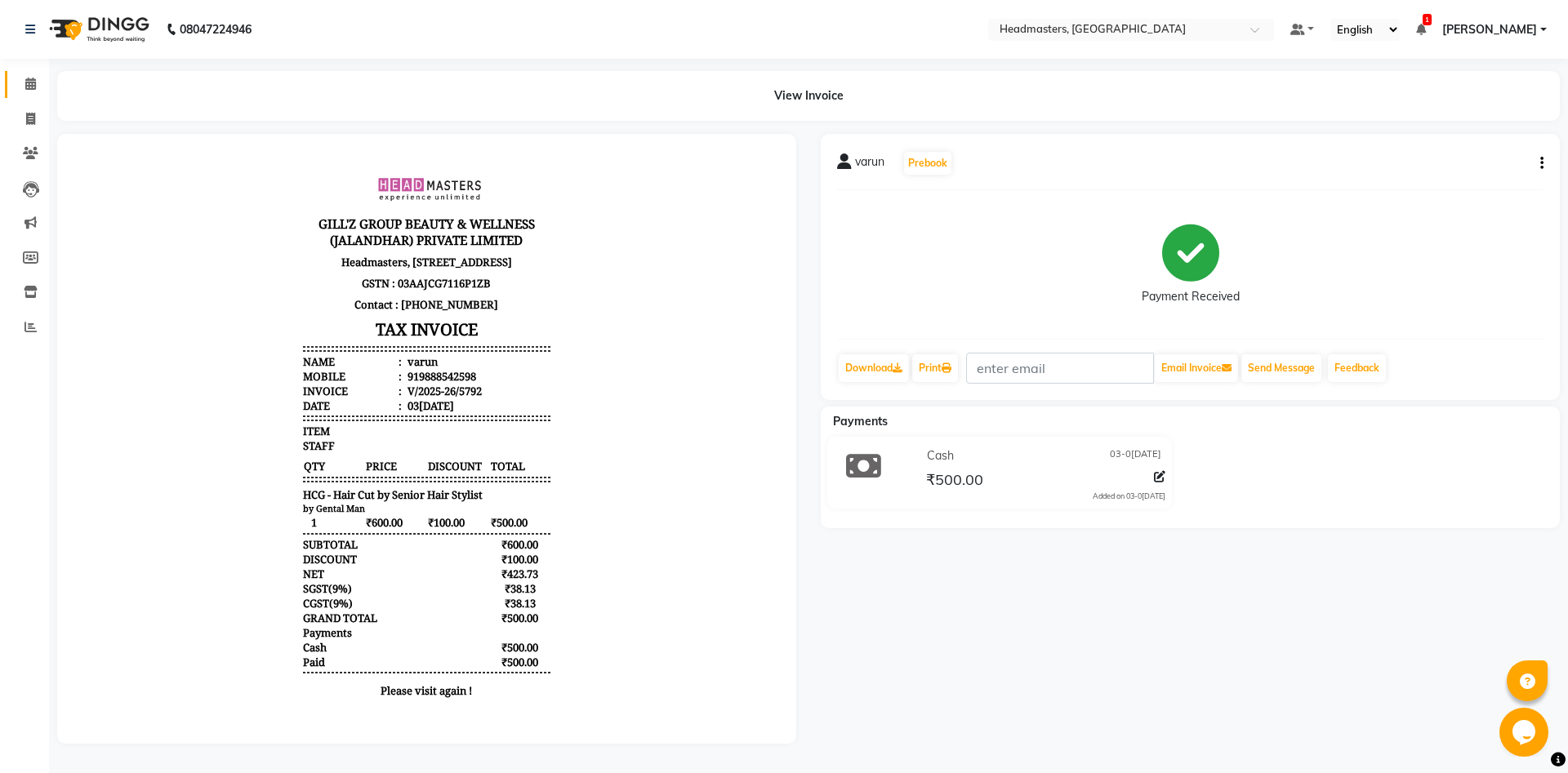
click at [13, 87] on link "Calendar" at bounding box center [24, 85] width 39 height 27
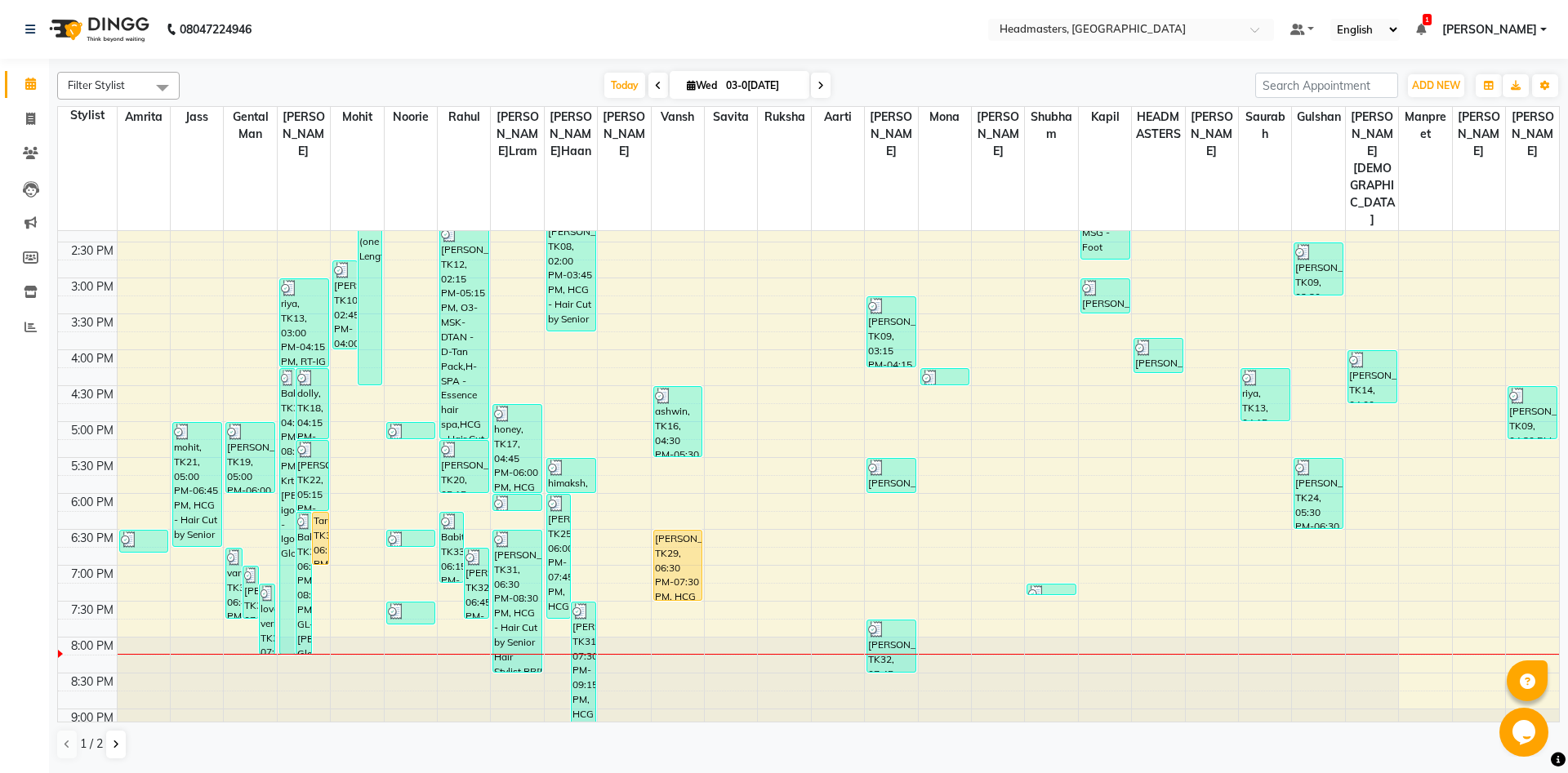
scroll to position [463, 0]
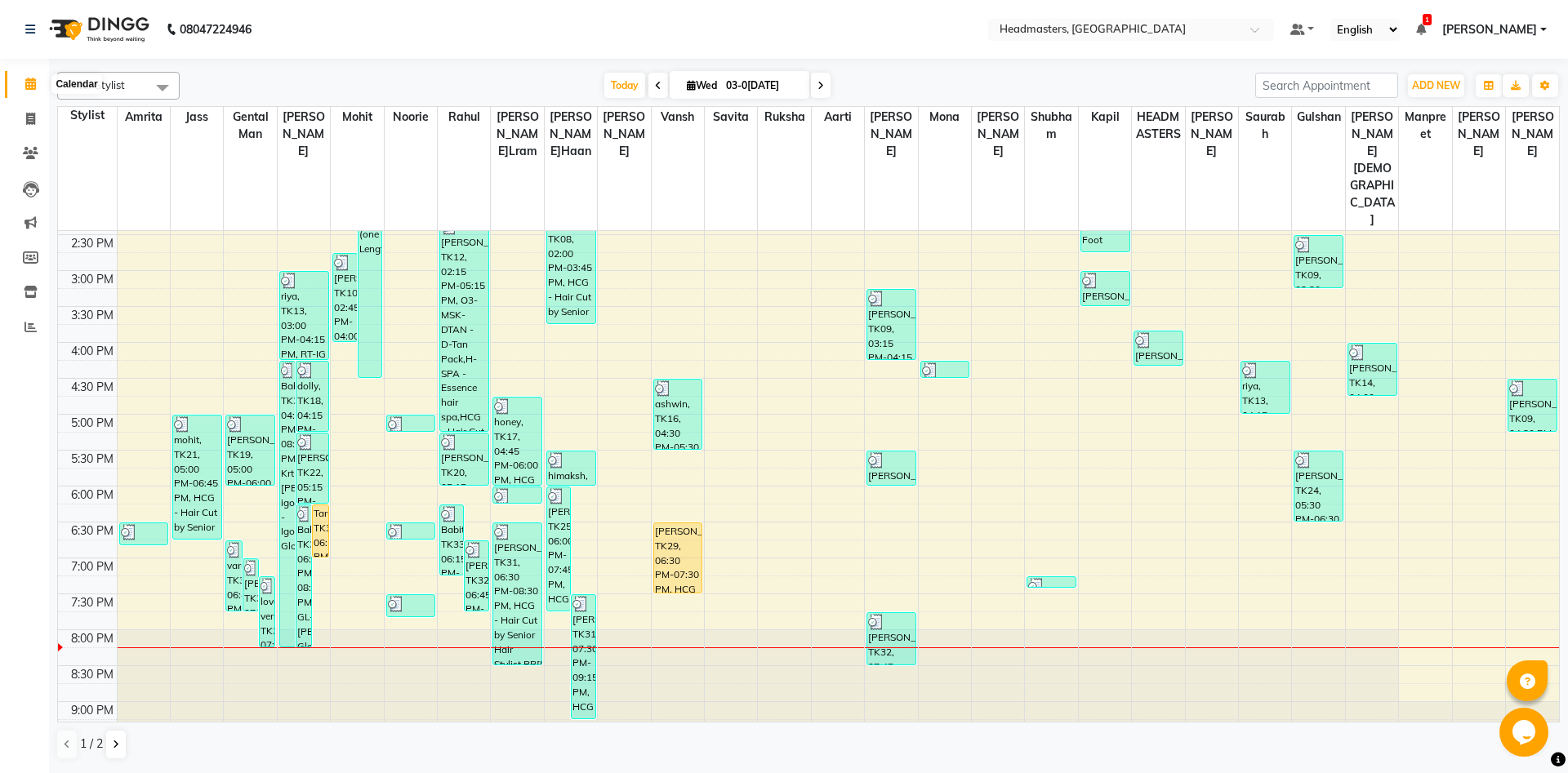
click at [29, 85] on icon at bounding box center [30, 84] width 11 height 13
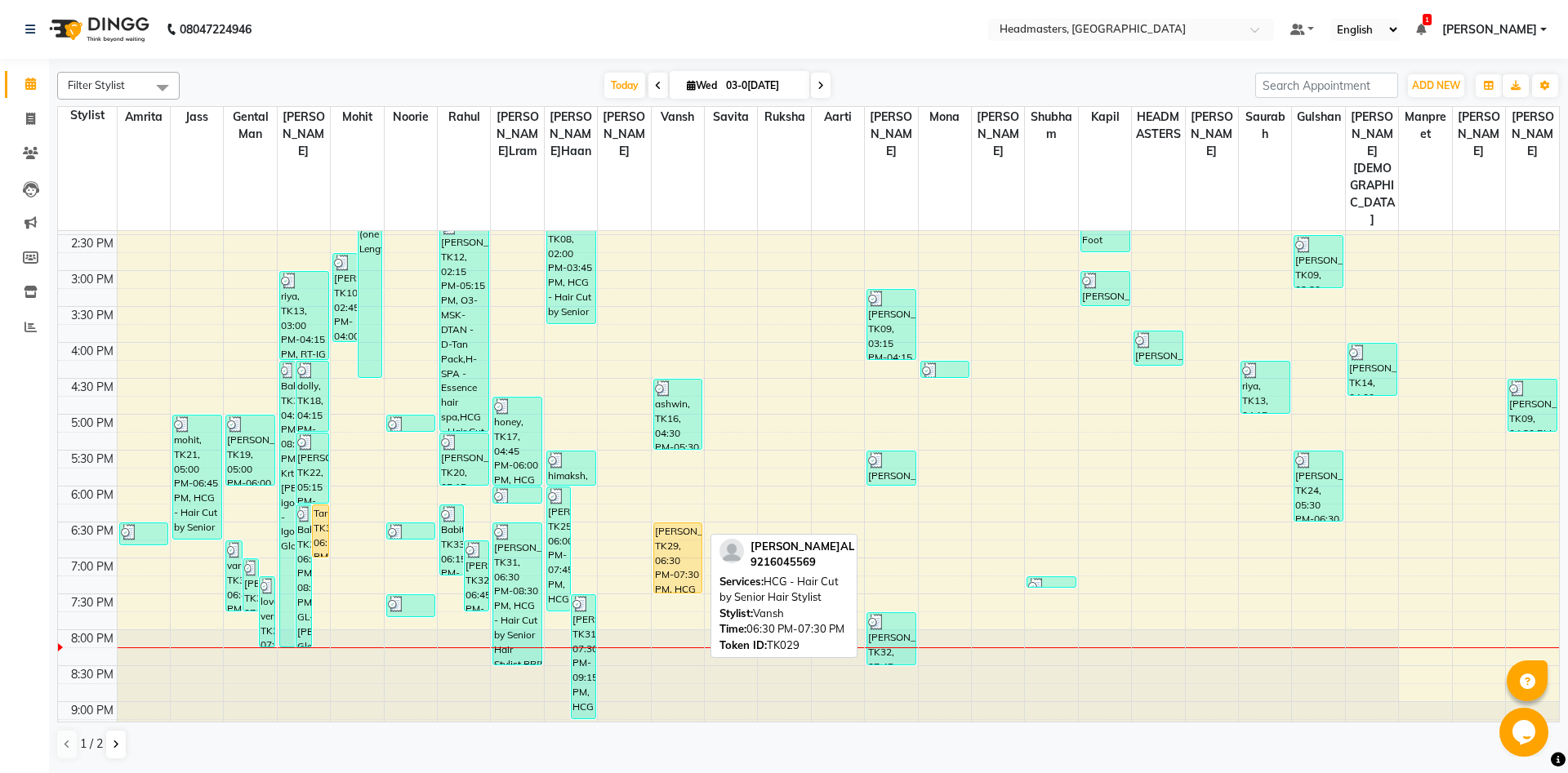
click at [683, 523] on div "[PERSON_NAME], TK29, 06:30 PM-07:30 PM, HCG - Hair Cut by Senior Hair Stylist" at bounding box center [678, 558] width 48 height 70
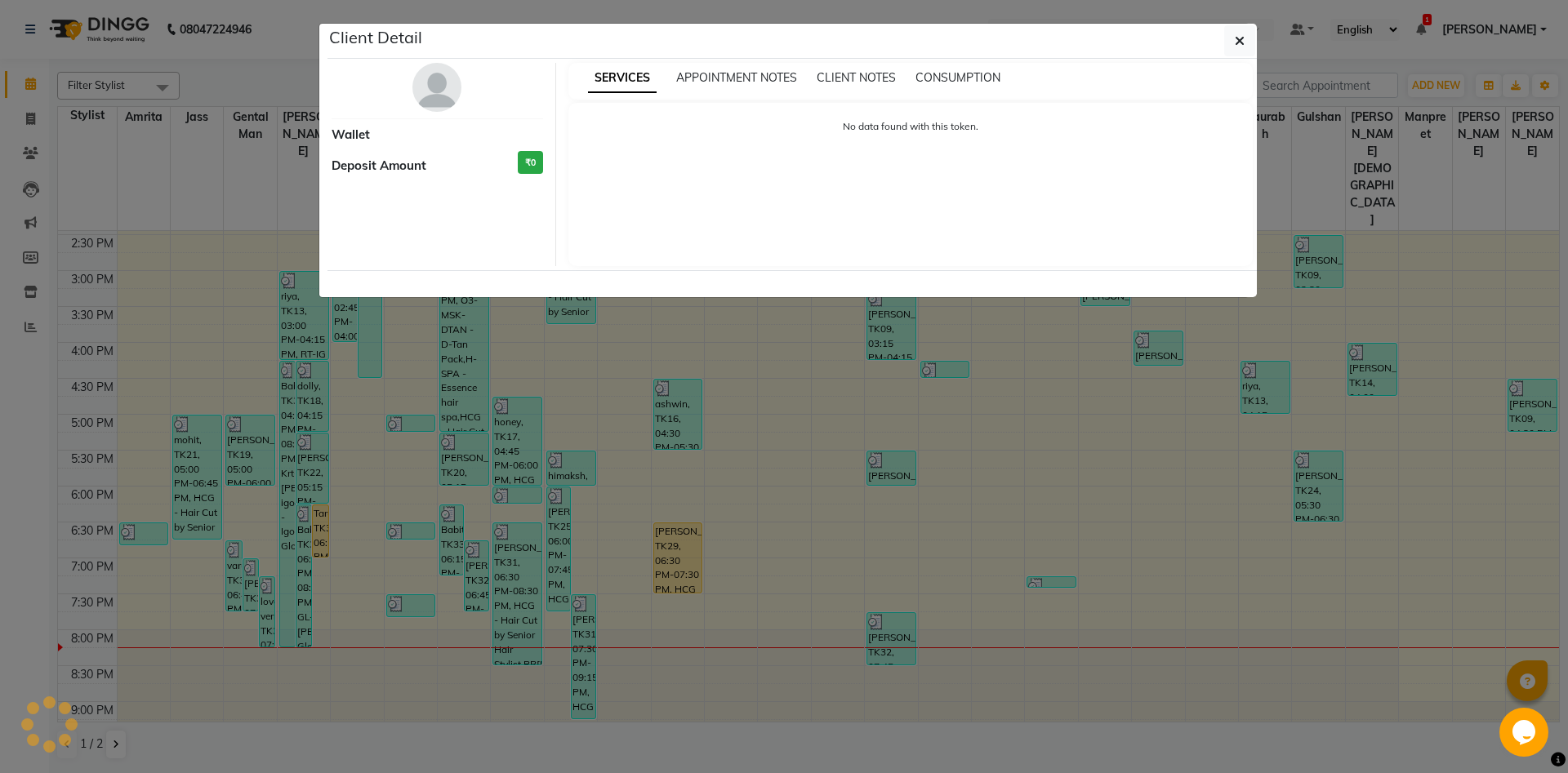
select select "1"
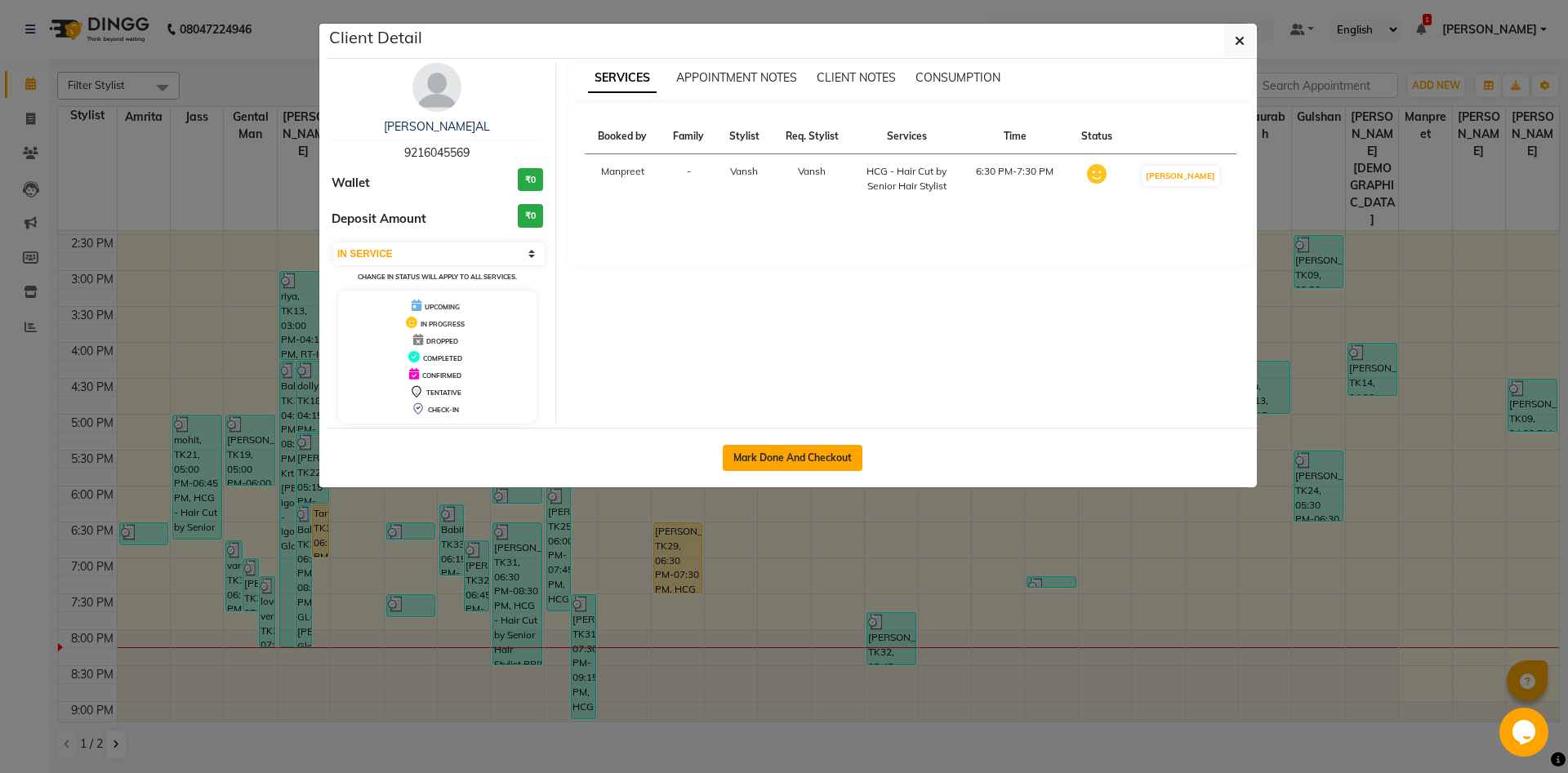
click at [815, 450] on button "Mark Done And Checkout" at bounding box center [792, 458] width 140 height 26
select select "service"
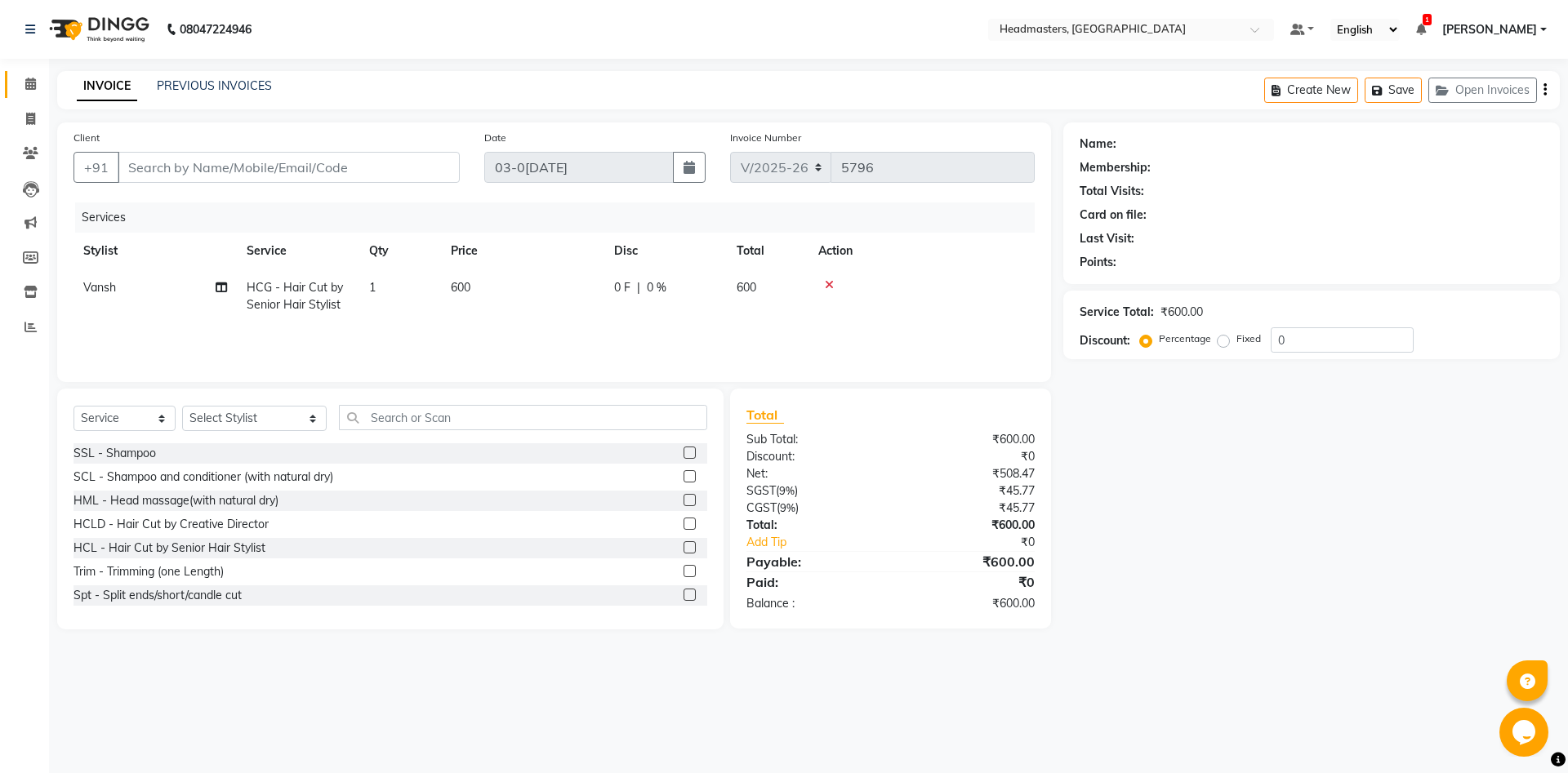
type input "9216045569"
select select "60730"
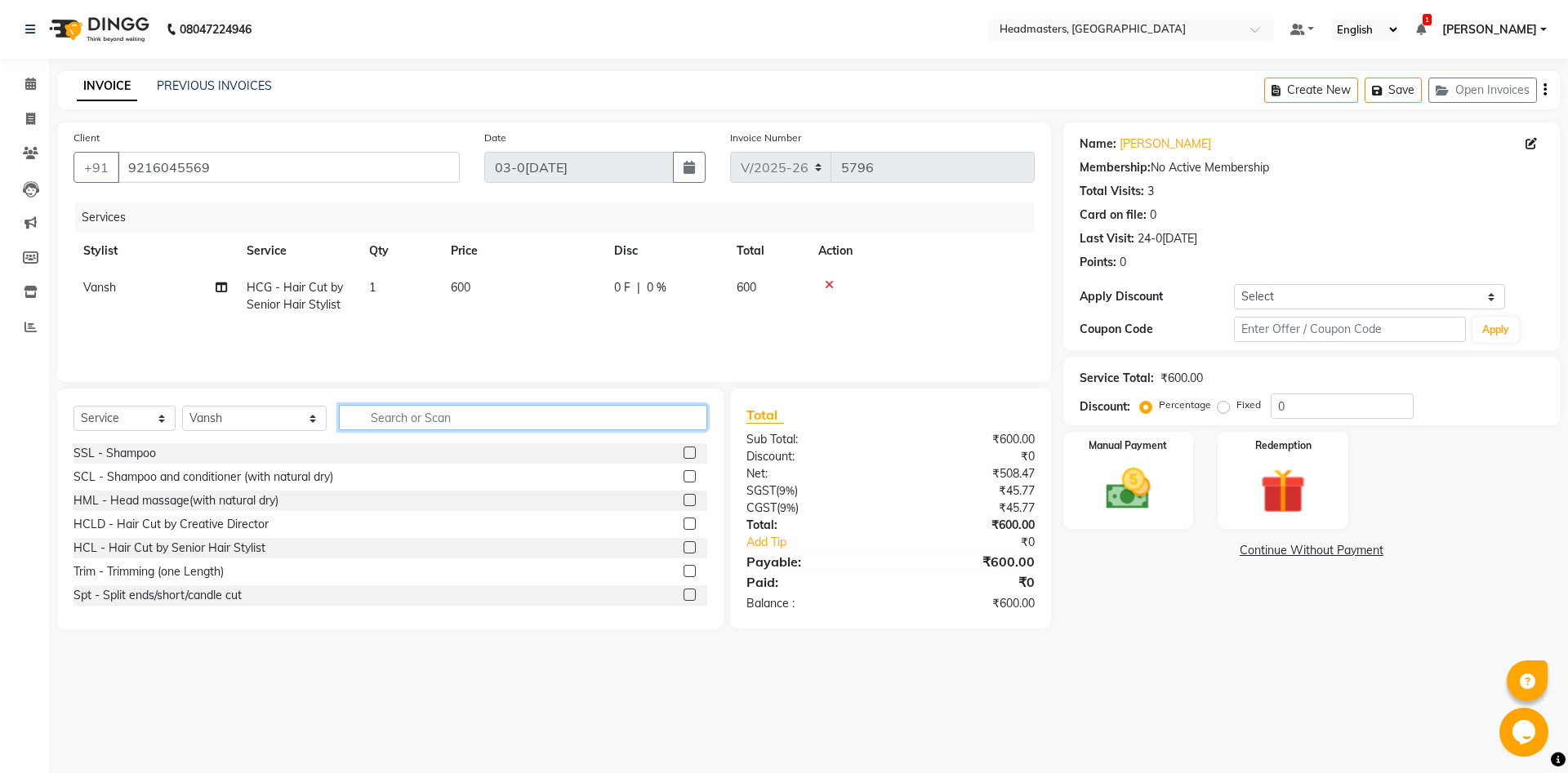
click at [459, 418] on input "text" at bounding box center [522, 418] width 368 height 25
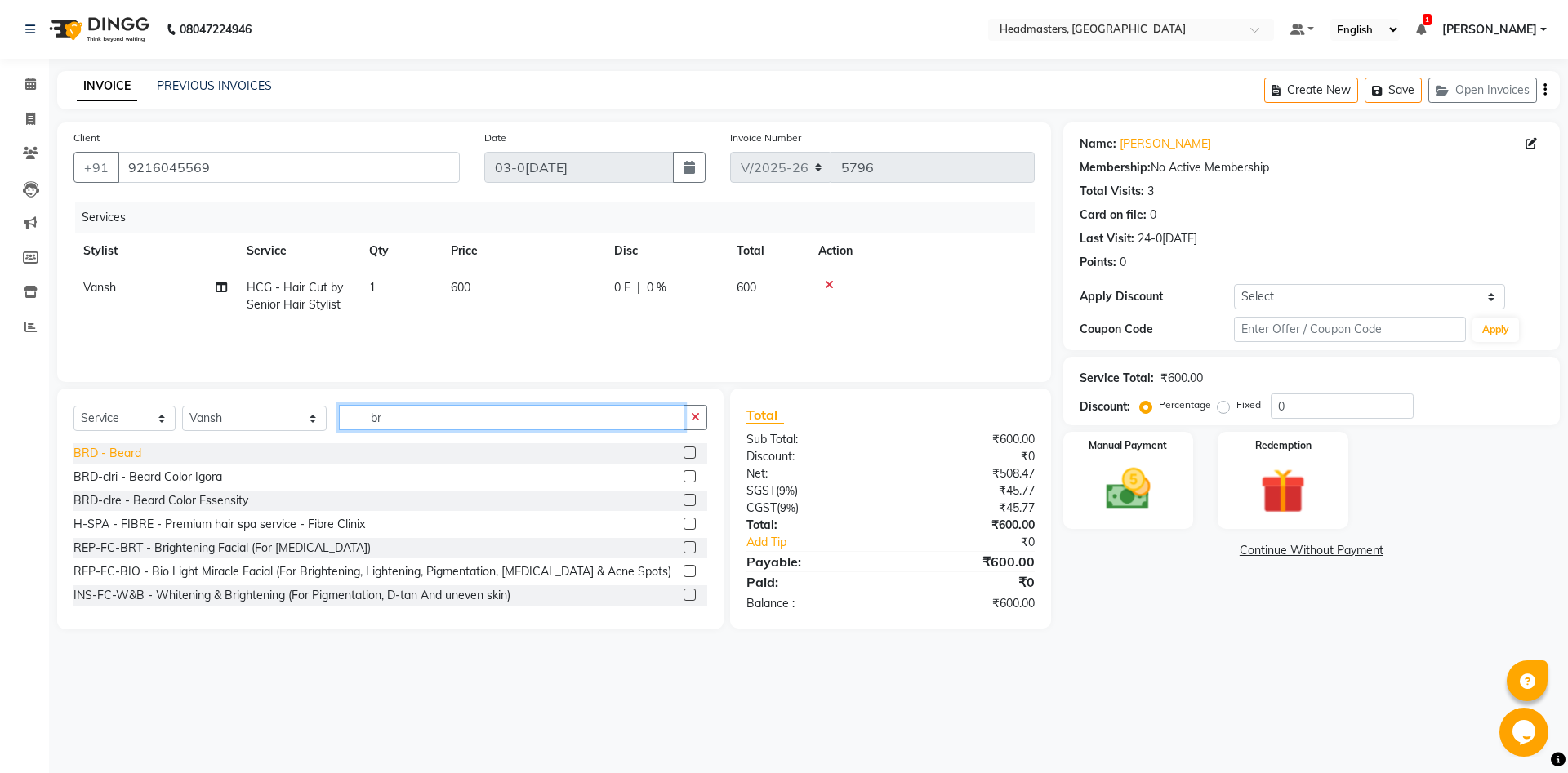
type input "br"
click at [95, 452] on div "BRD - Beard" at bounding box center [107, 454] width 68 height 17
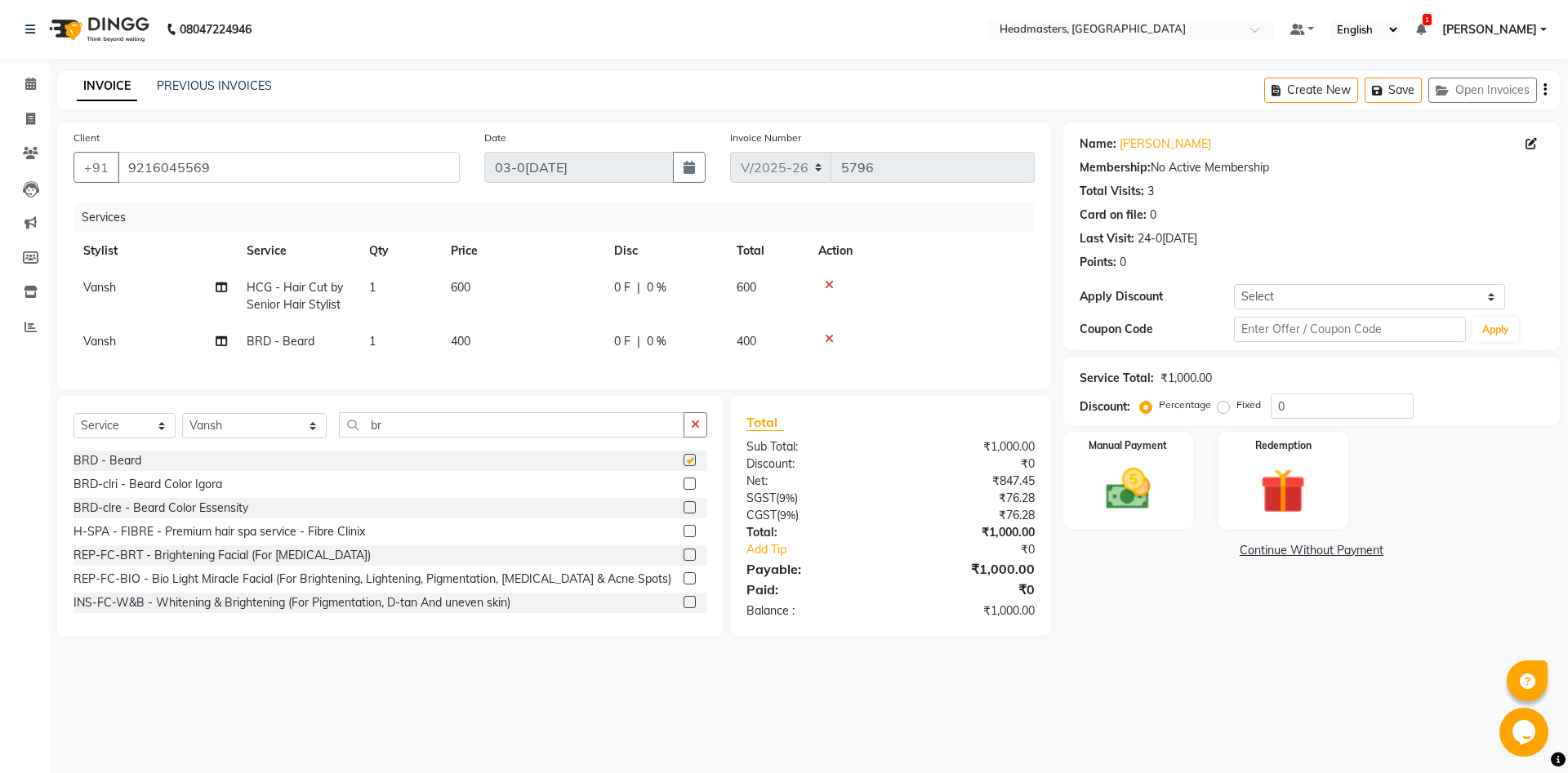
checkbox input "false"
click at [1123, 509] on img at bounding box center [1128, 489] width 76 height 54
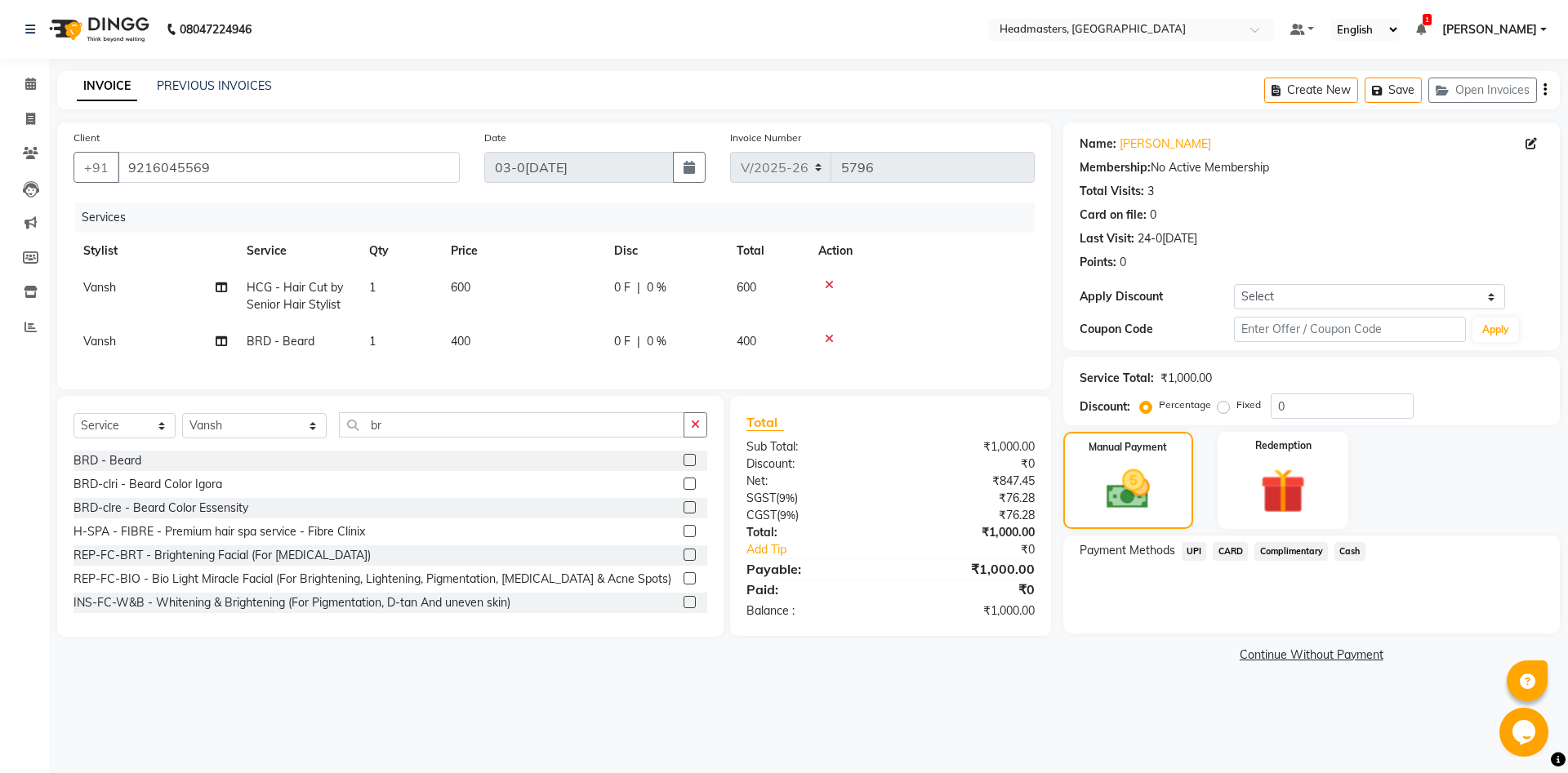
click at [1347, 552] on span "Cash" at bounding box center [1349, 552] width 31 height 18
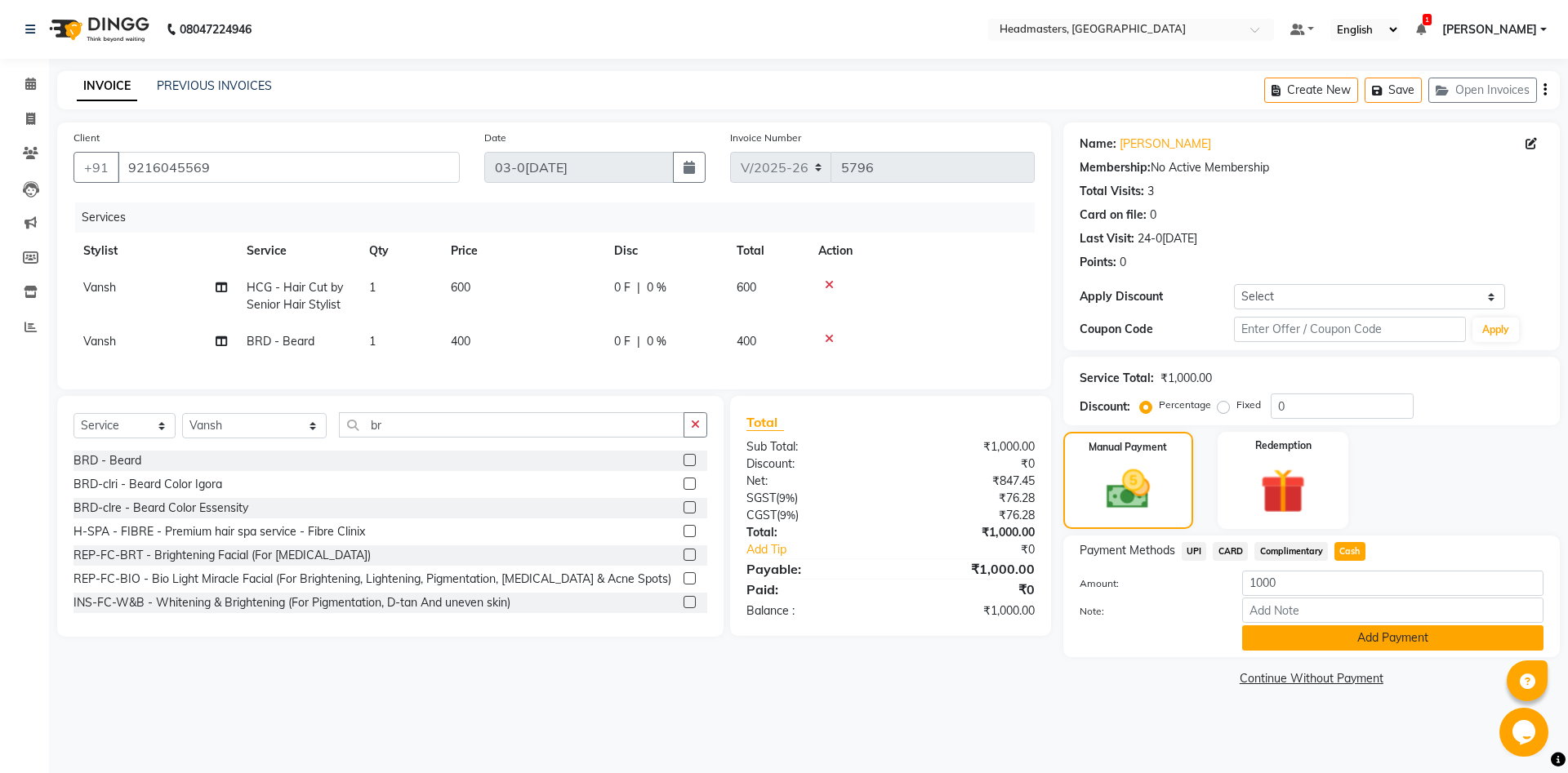
click at [1368, 633] on button "Add Payment" at bounding box center [1392, 638] width 301 height 25
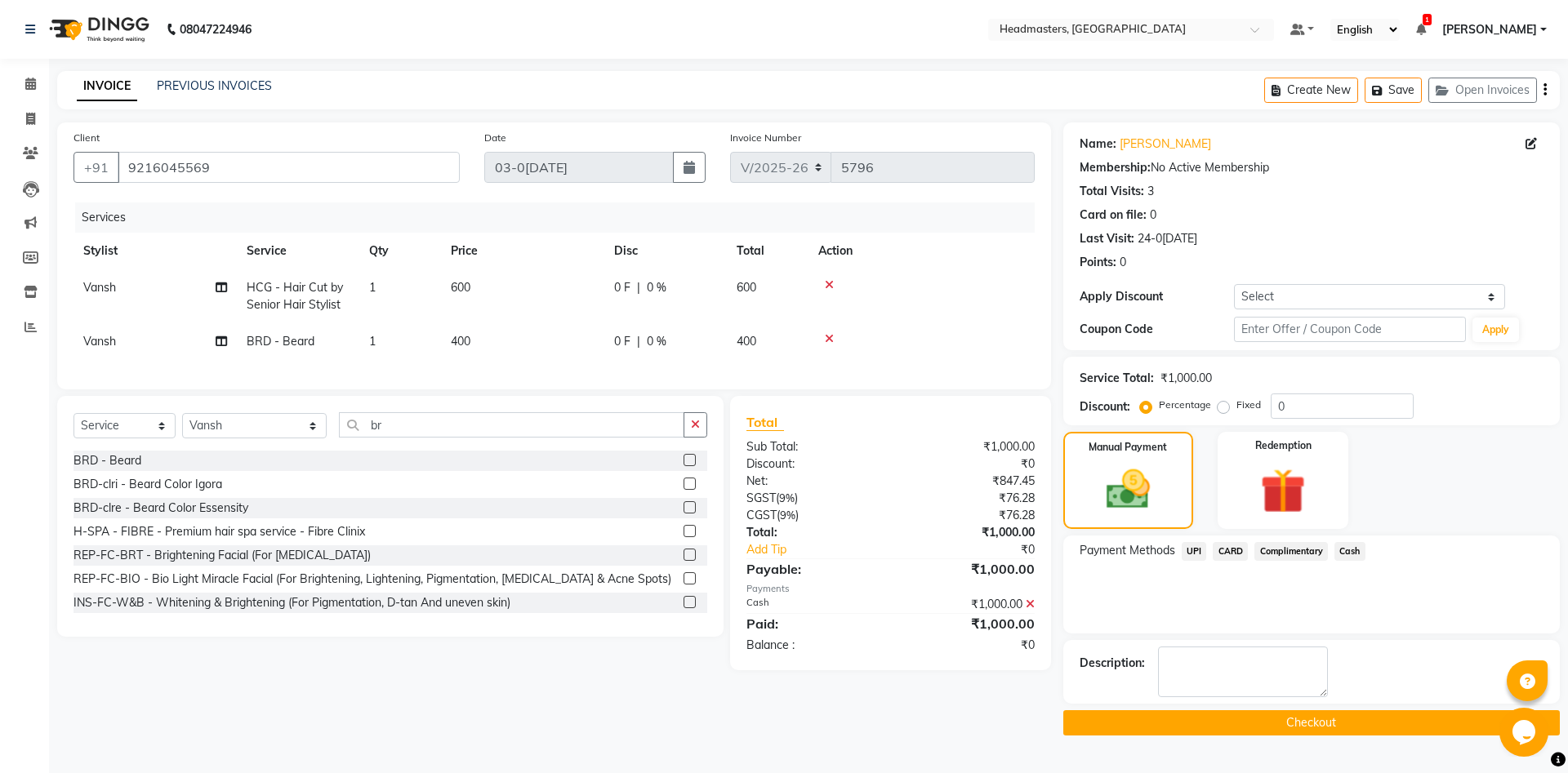
click at [1223, 734] on button "Checkout" at bounding box center [1311, 723] width 496 height 25
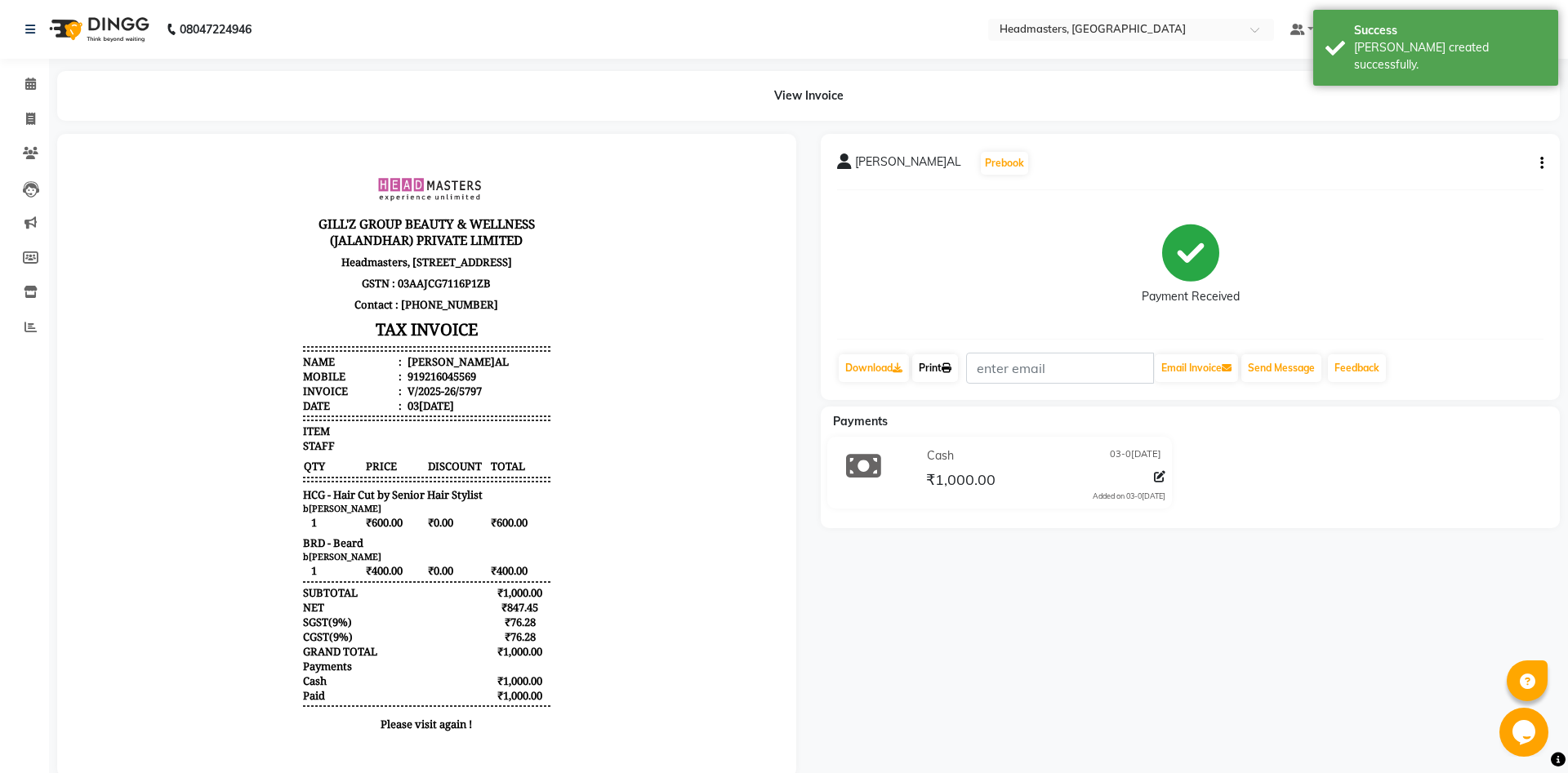
click at [929, 374] on link "Print" at bounding box center [935, 368] width 46 height 28
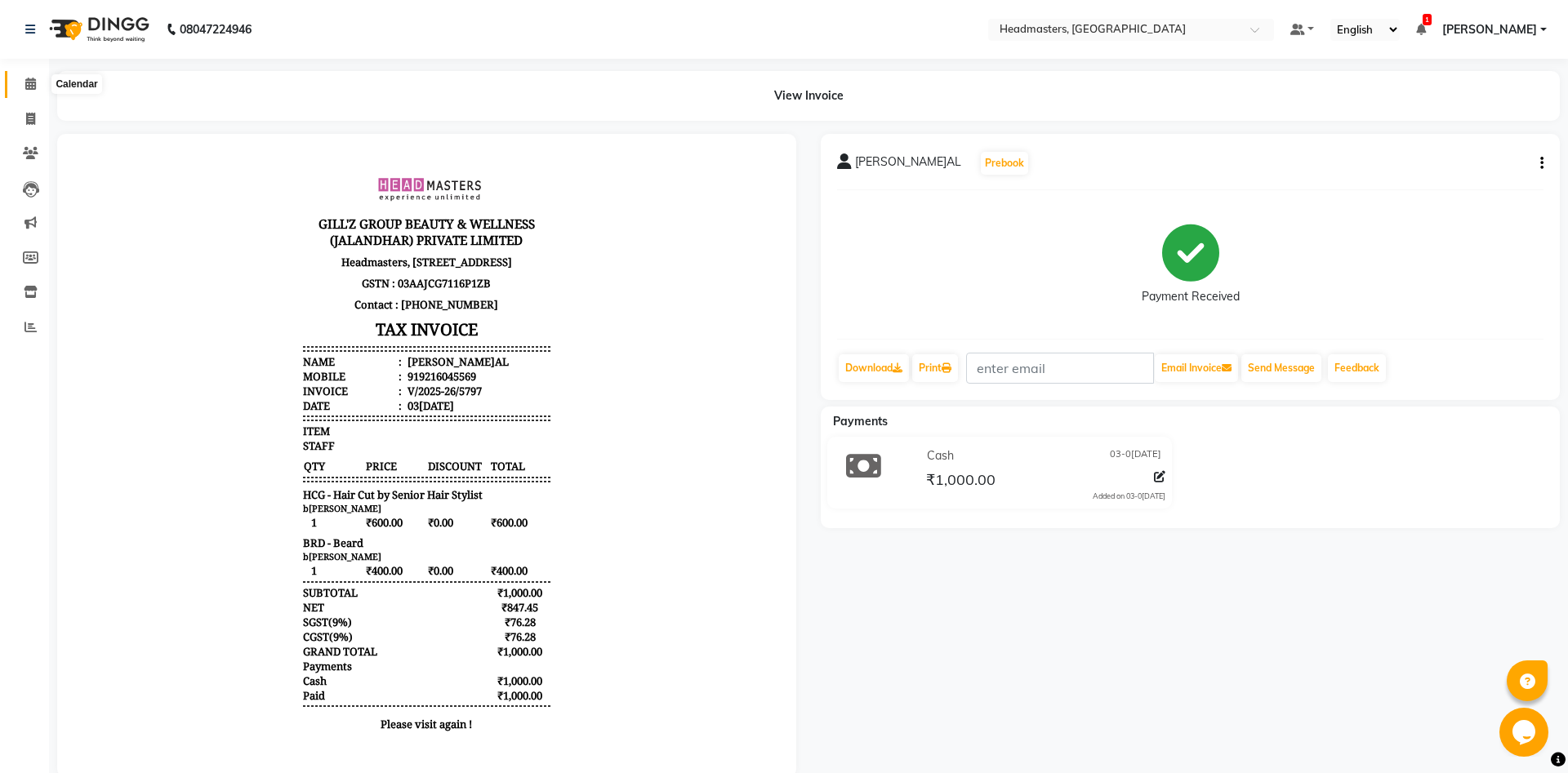
click at [23, 78] on span at bounding box center [30, 85] width 29 height 18
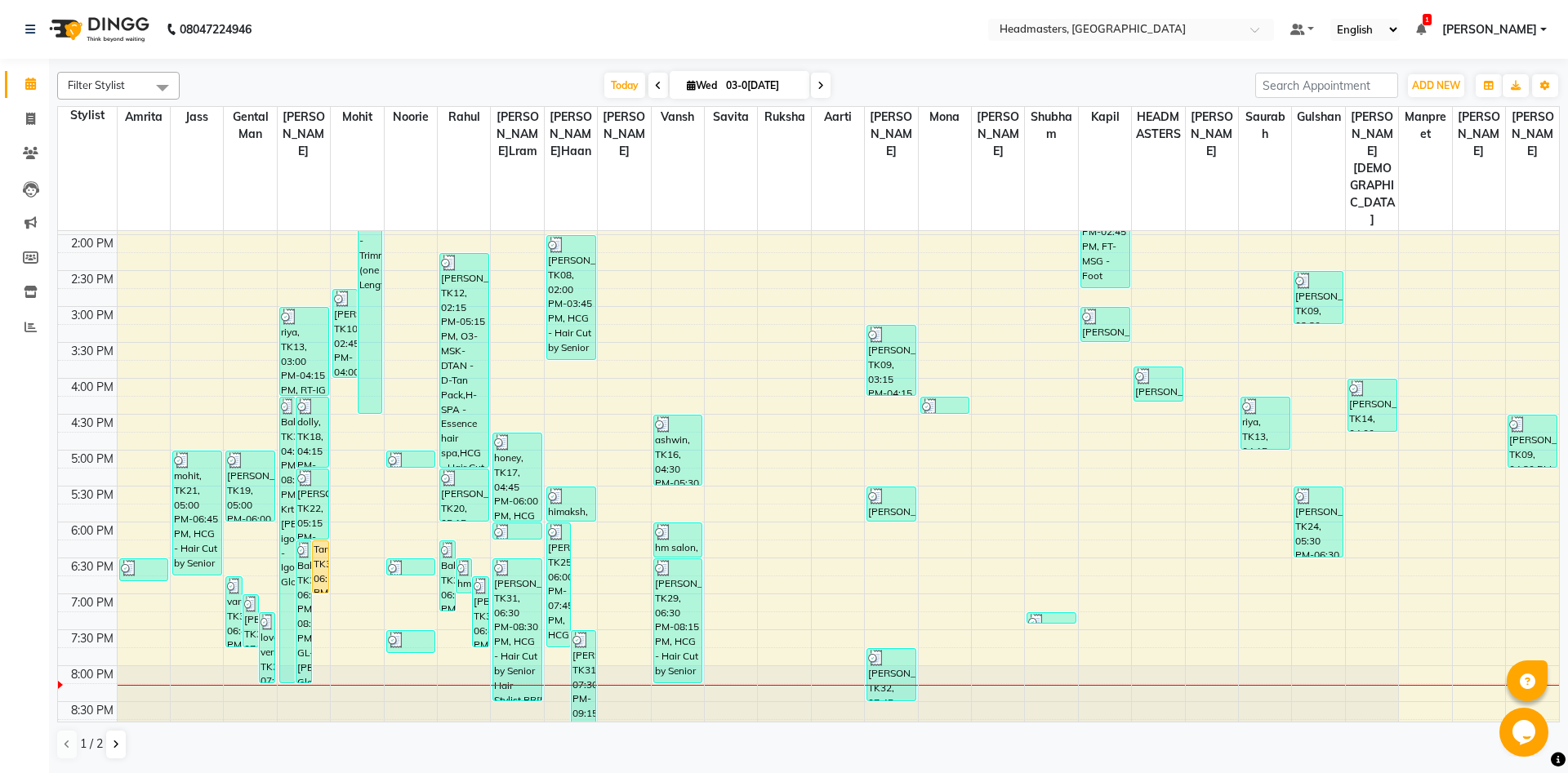
scroll to position [463, 0]
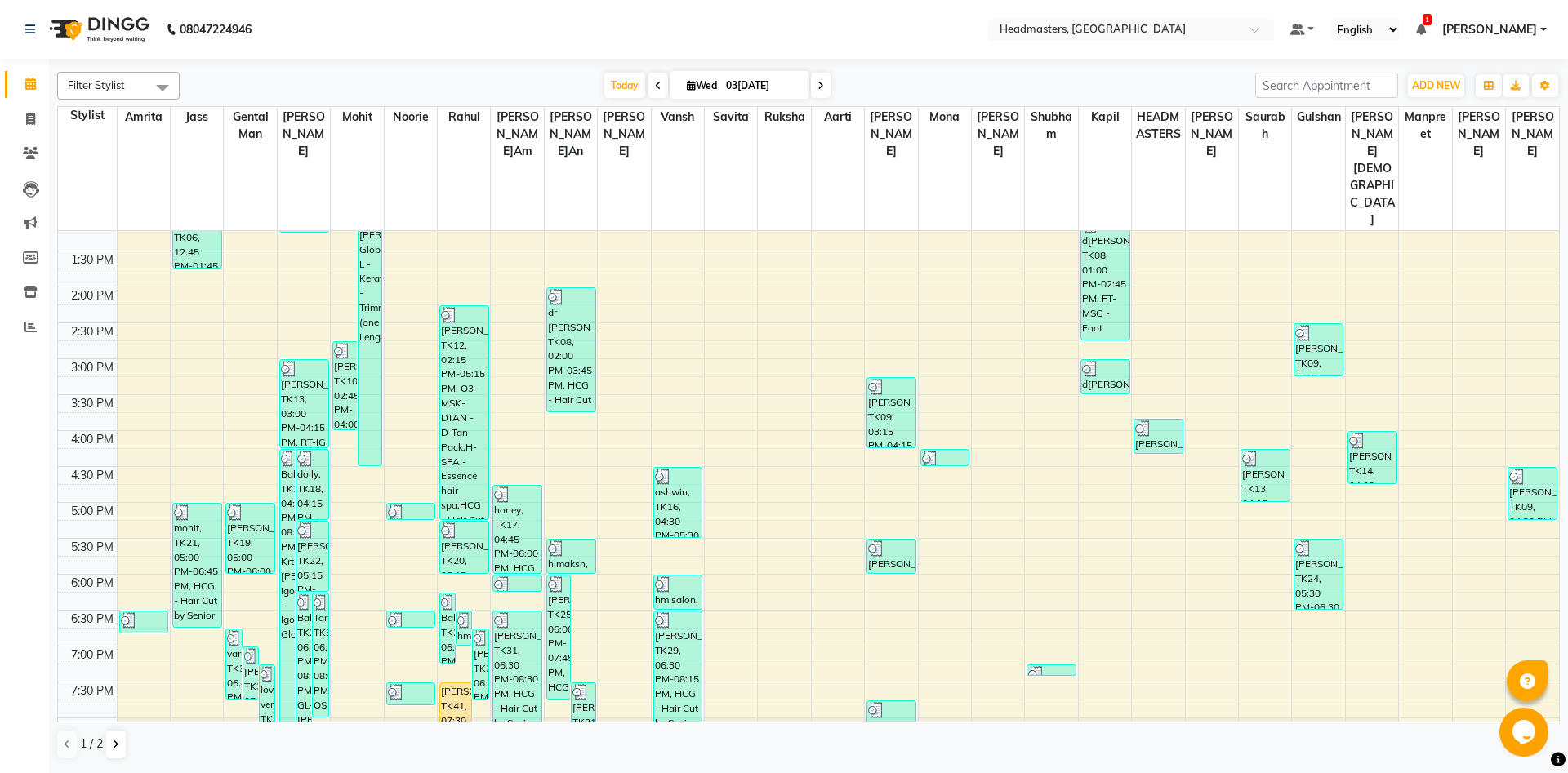
scroll to position [463, 0]
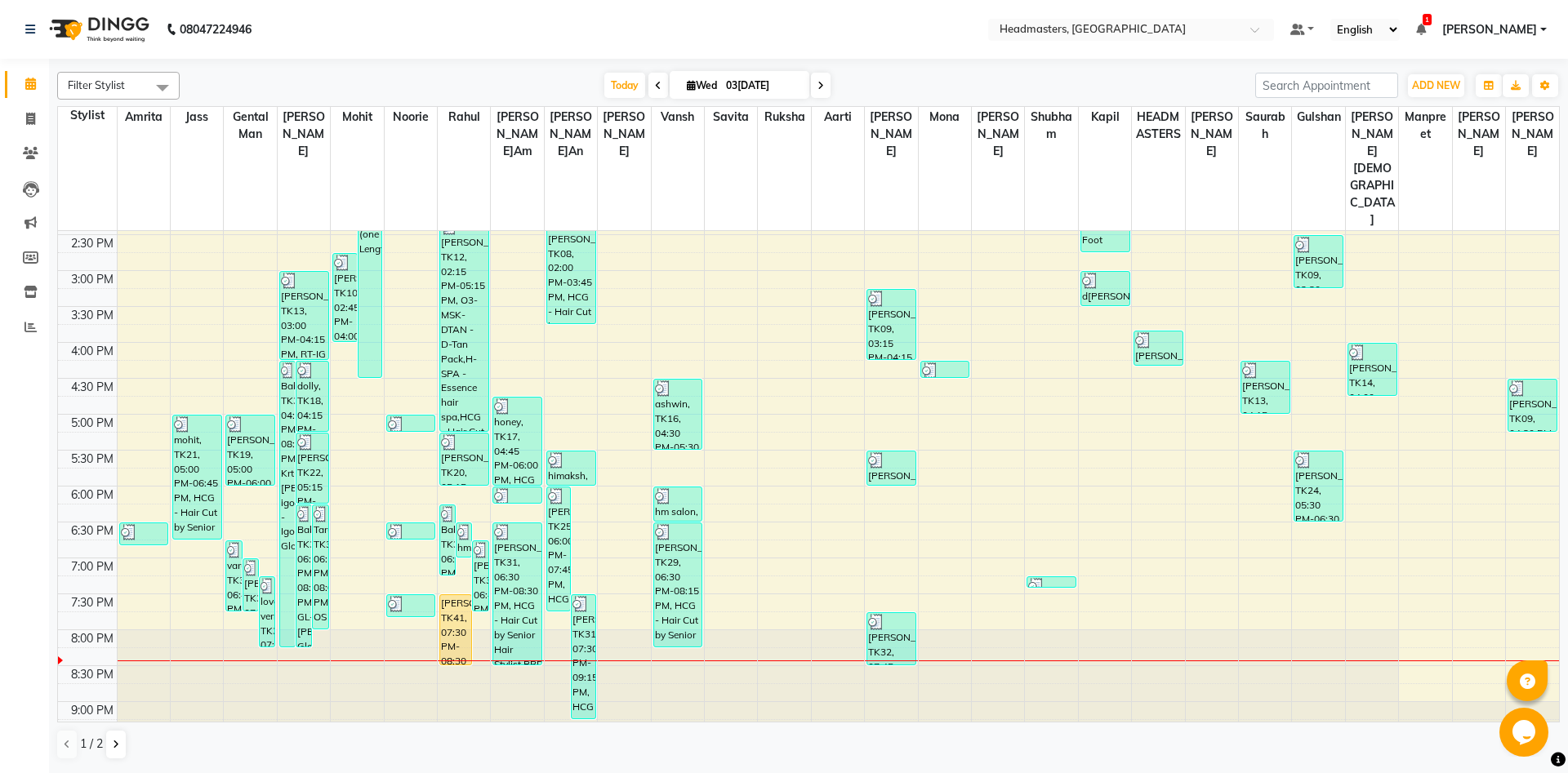
click at [38, 309] on li "Inventory" at bounding box center [24, 293] width 49 height 35
click at [24, 335] on span at bounding box center [30, 328] width 29 height 18
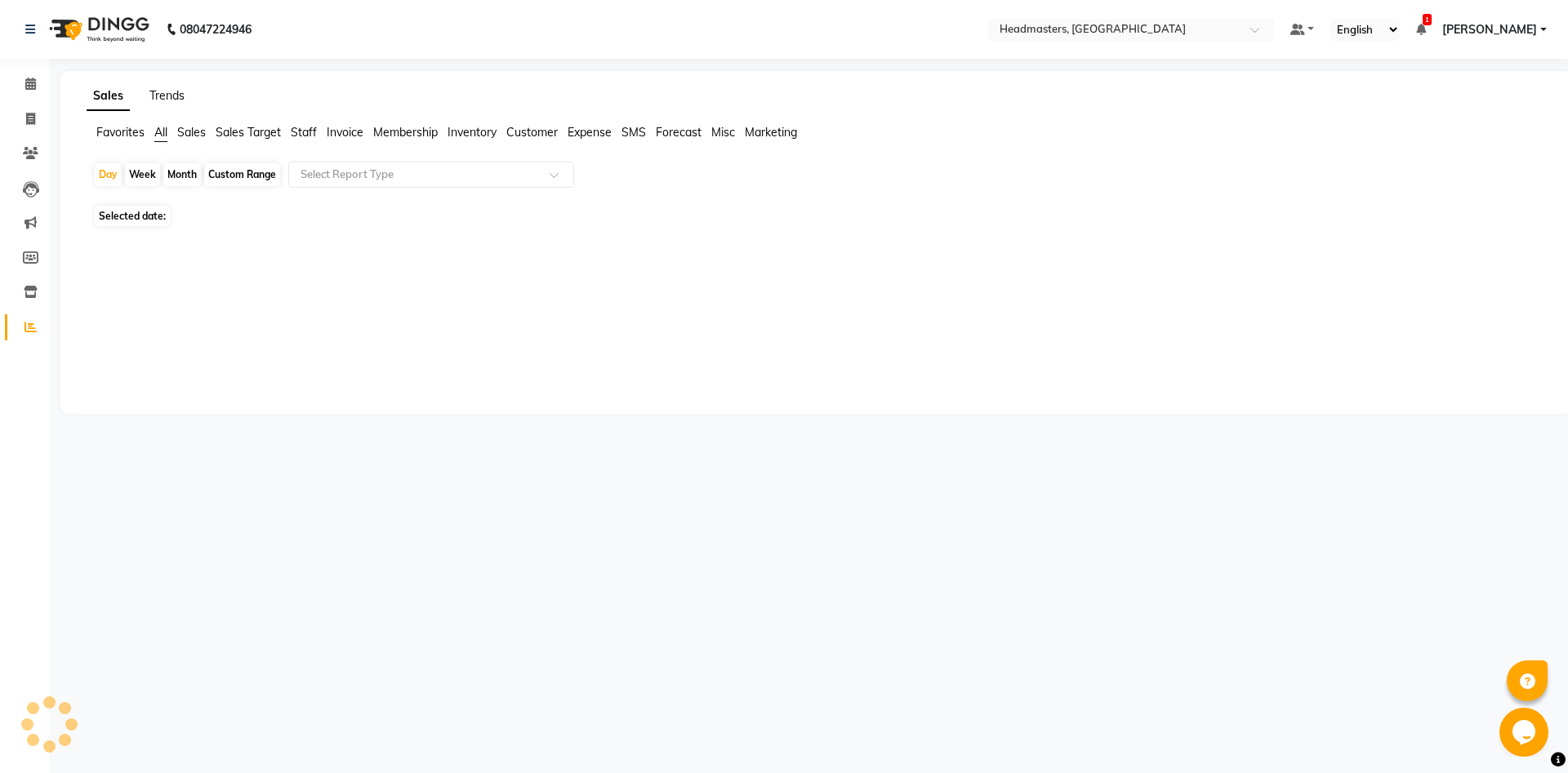
click at [178, 91] on link "Trends" at bounding box center [167, 96] width 35 height 15
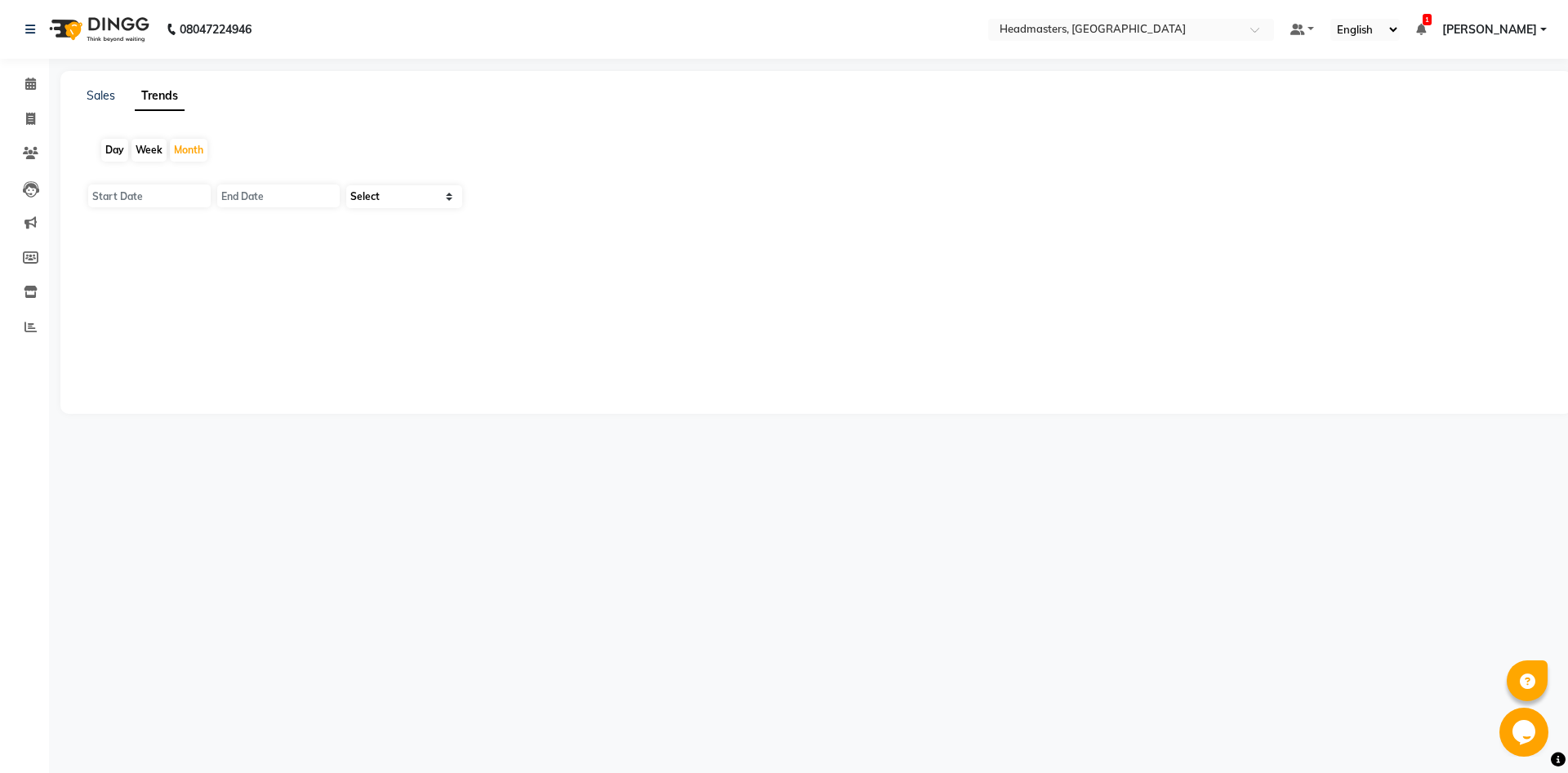
type input "01-09-2025"
type input "30-09-2025"
click at [120, 152] on div "Day" at bounding box center [115, 150] width 27 height 23
type input "03-0[DATE]"
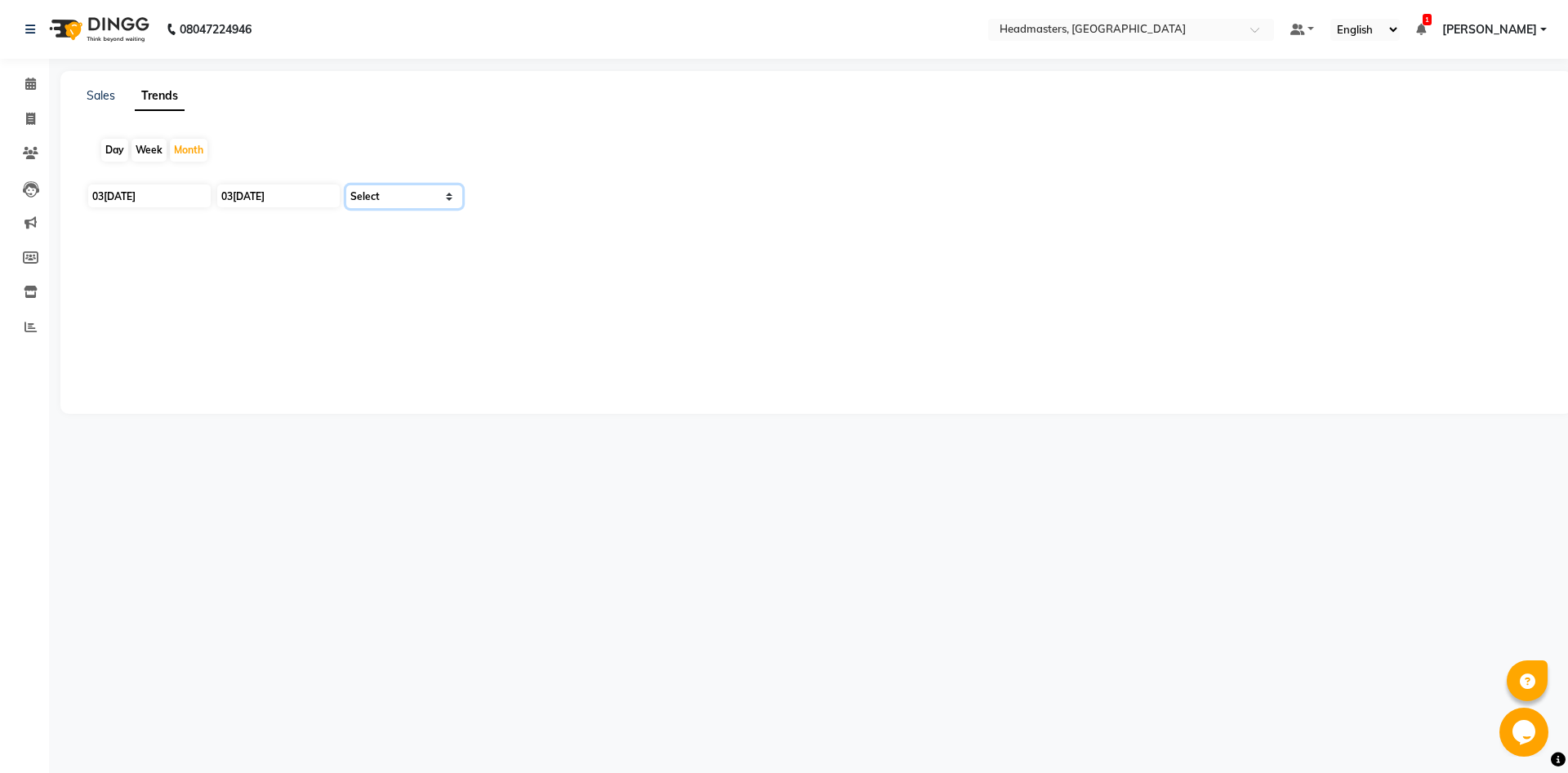
click at [346, 185] on select "Select Clients" at bounding box center [404, 196] width 116 height 23
select select "by_client"
click option "Clients" at bounding box center [0, 0] width 0 height 0
click at [112, 144] on div "Day" at bounding box center [115, 150] width 27 height 23
click at [96, 101] on link "Sales" at bounding box center [101, 96] width 29 height 15
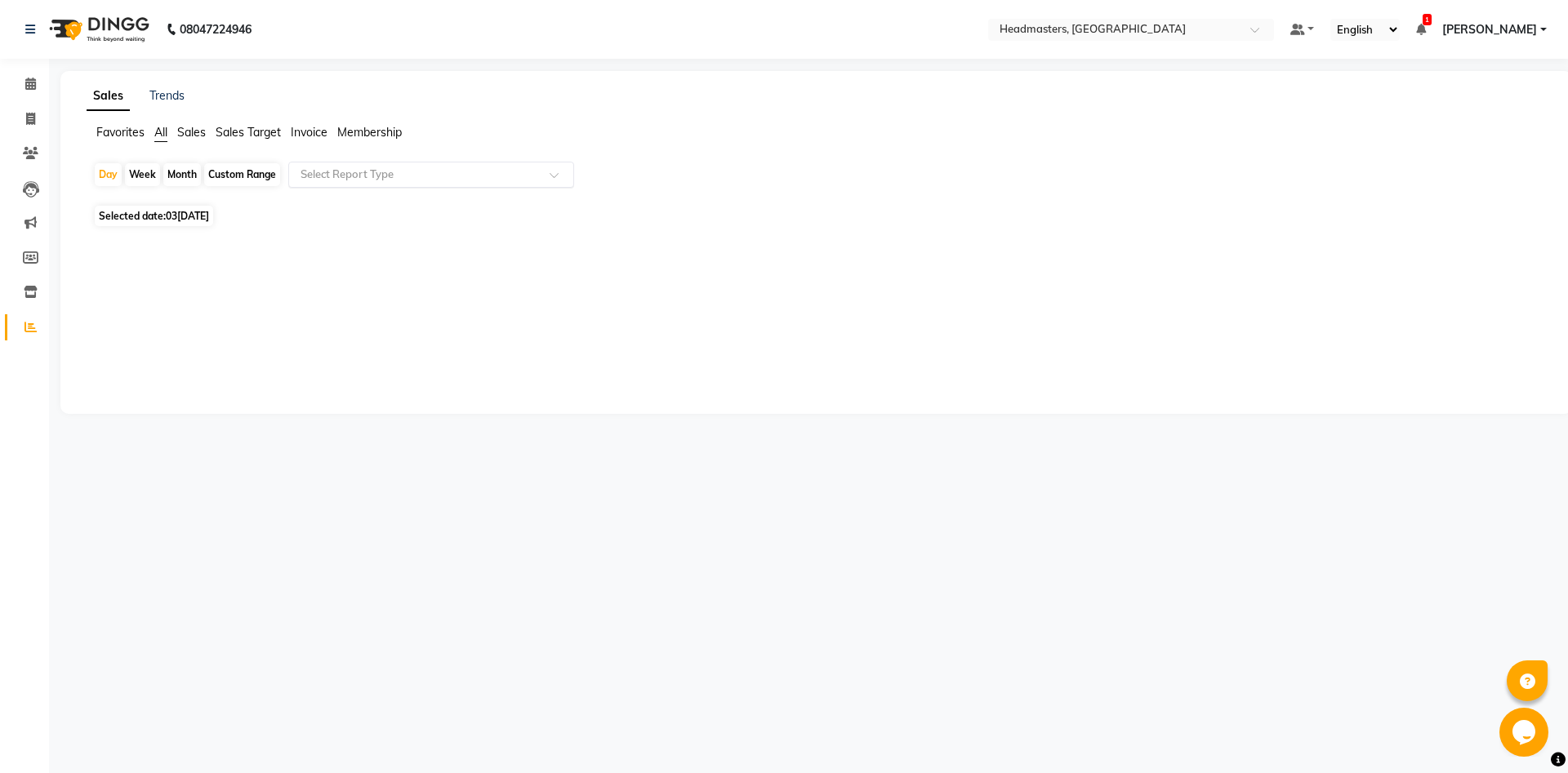
click at [357, 183] on div "Select Report Type" at bounding box center [431, 174] width 286 height 26
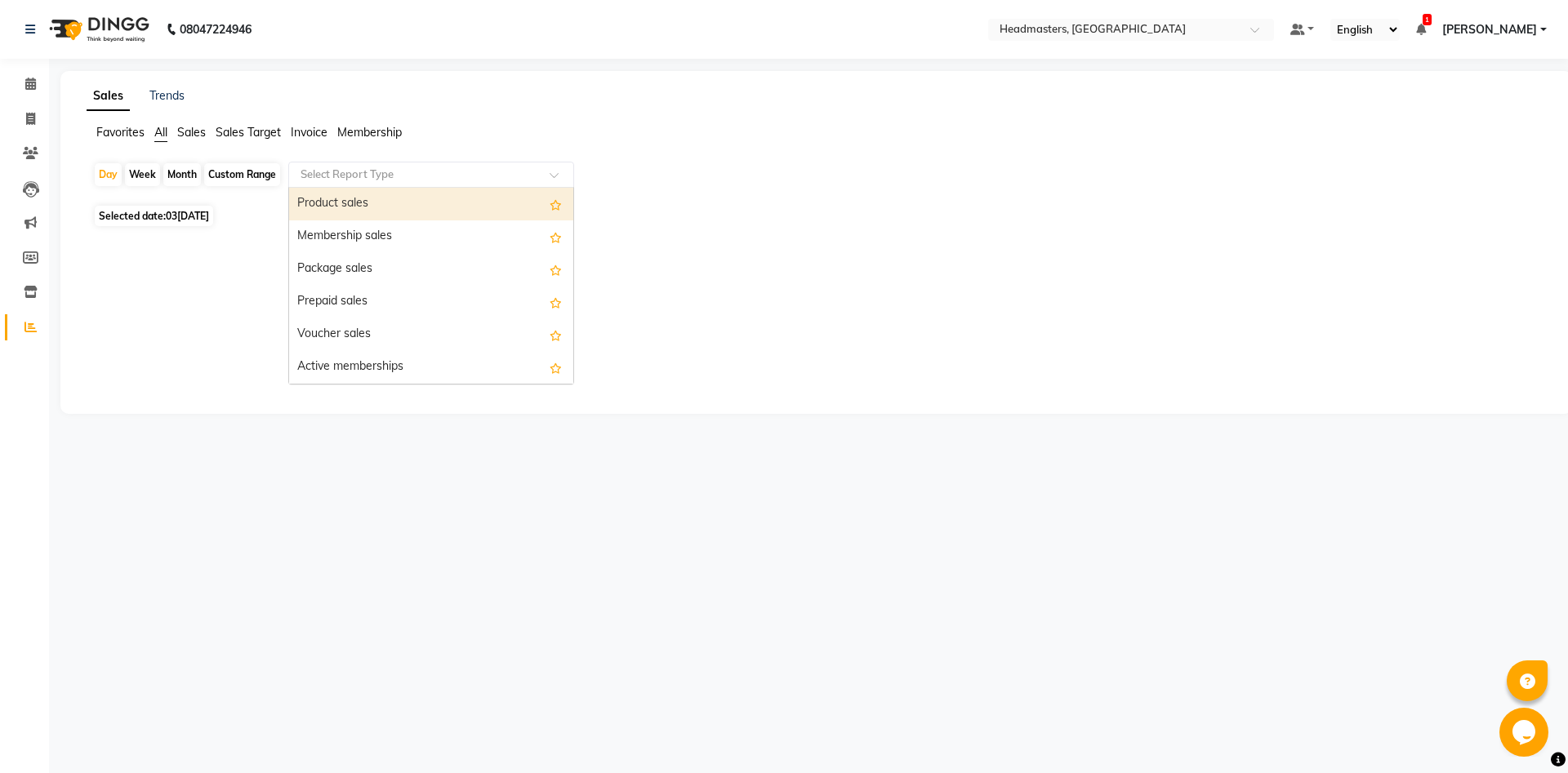
click at [398, 205] on div "Product sales" at bounding box center [431, 204] width 284 height 33
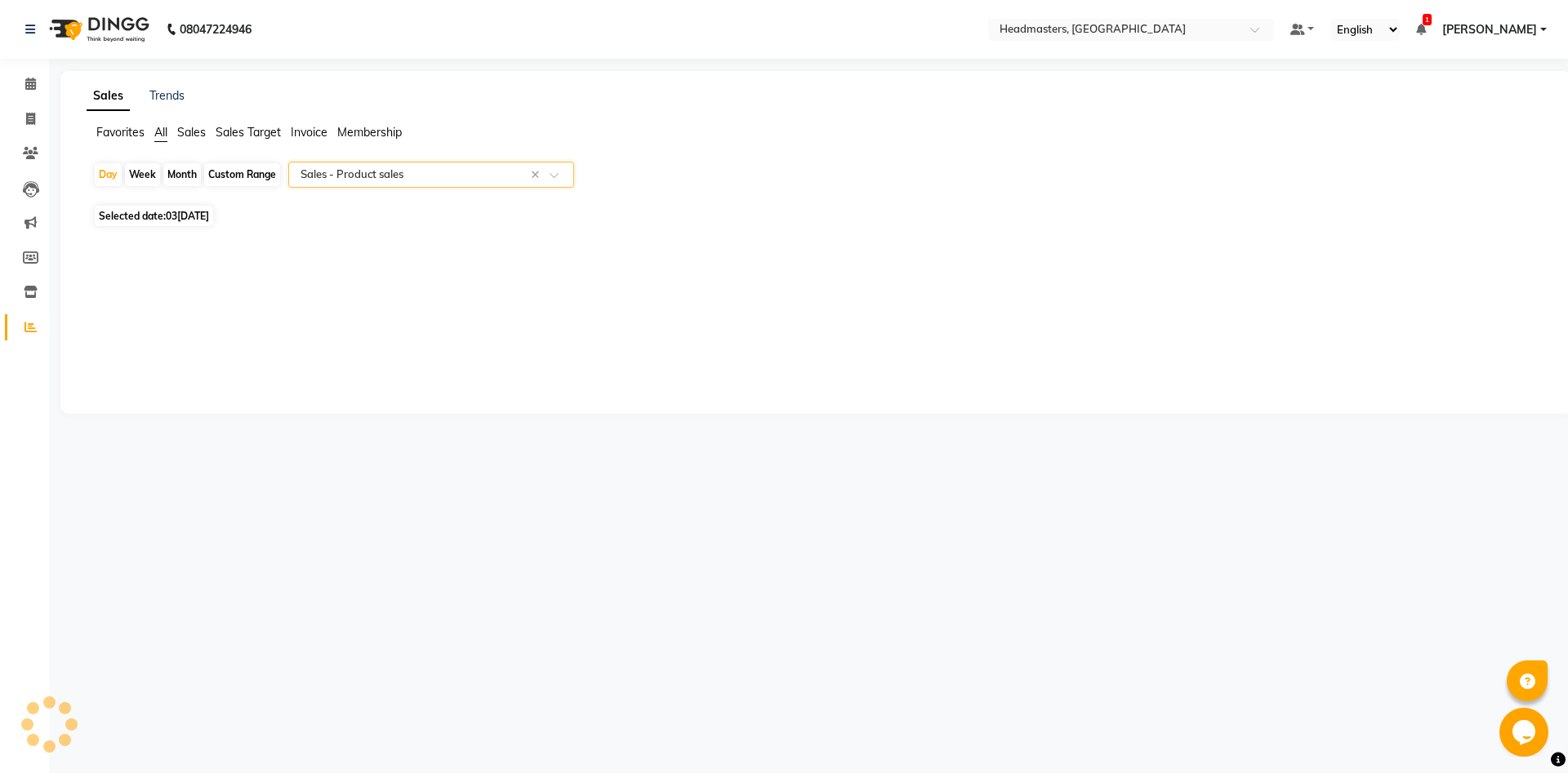
select select "csv"
click at [110, 173] on div "Day" at bounding box center [108, 174] width 27 height 23
select select "9"
select select "2025"
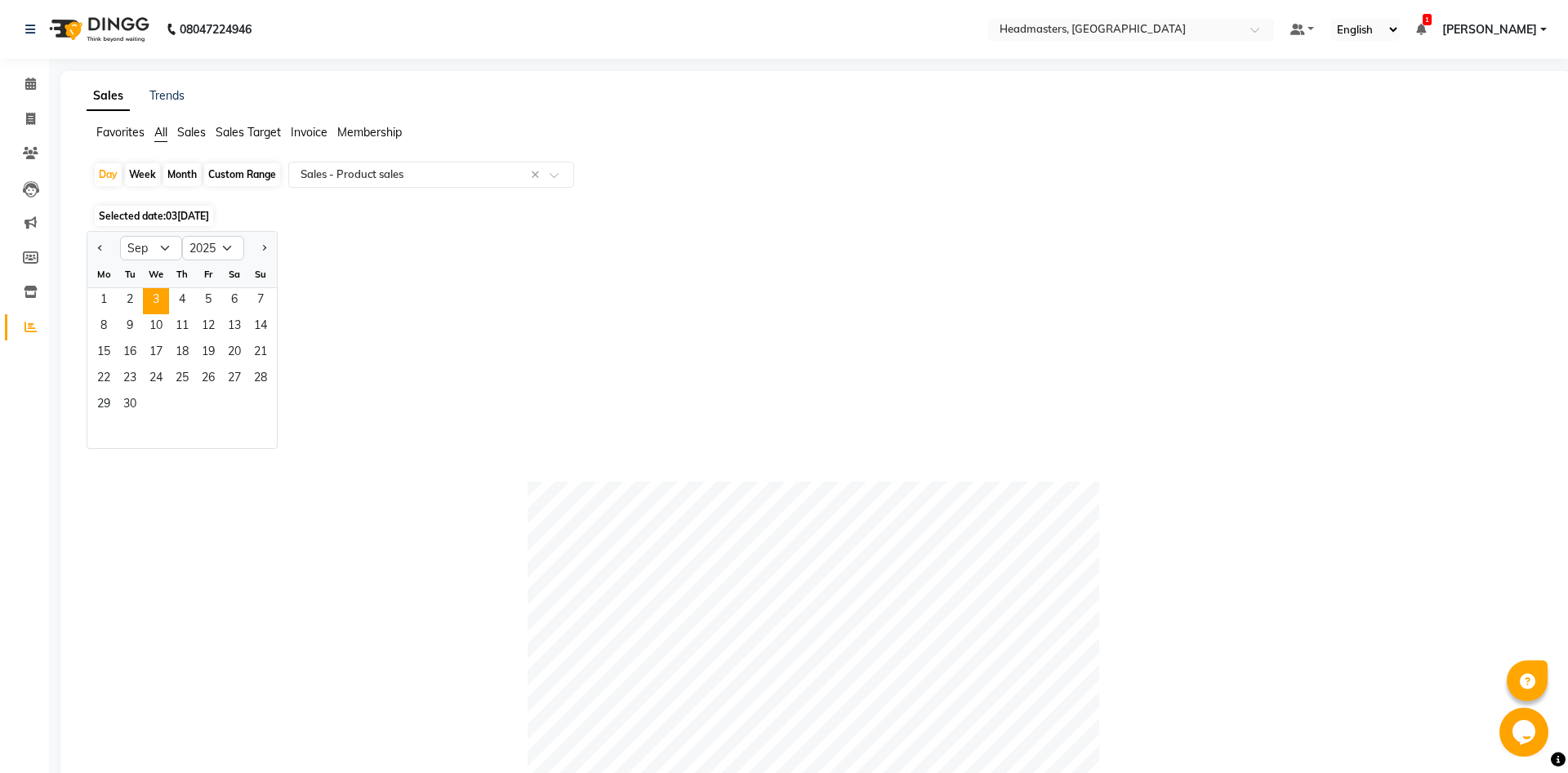
click at [505, 353] on div "Jan Feb Mar Apr May Jun Jul Aug Sep Oct Nov Dec 2015 2016 2017 2018 2019 2020 2…" at bounding box center [816, 340] width 1459 height 218
click at [449, 278] on div "Jan Feb Mar Apr May Jun Jul Aug Sep Oct Nov Dec 2015 2016 2017 2018 2019 2020 2…" at bounding box center [816, 340] width 1459 height 218
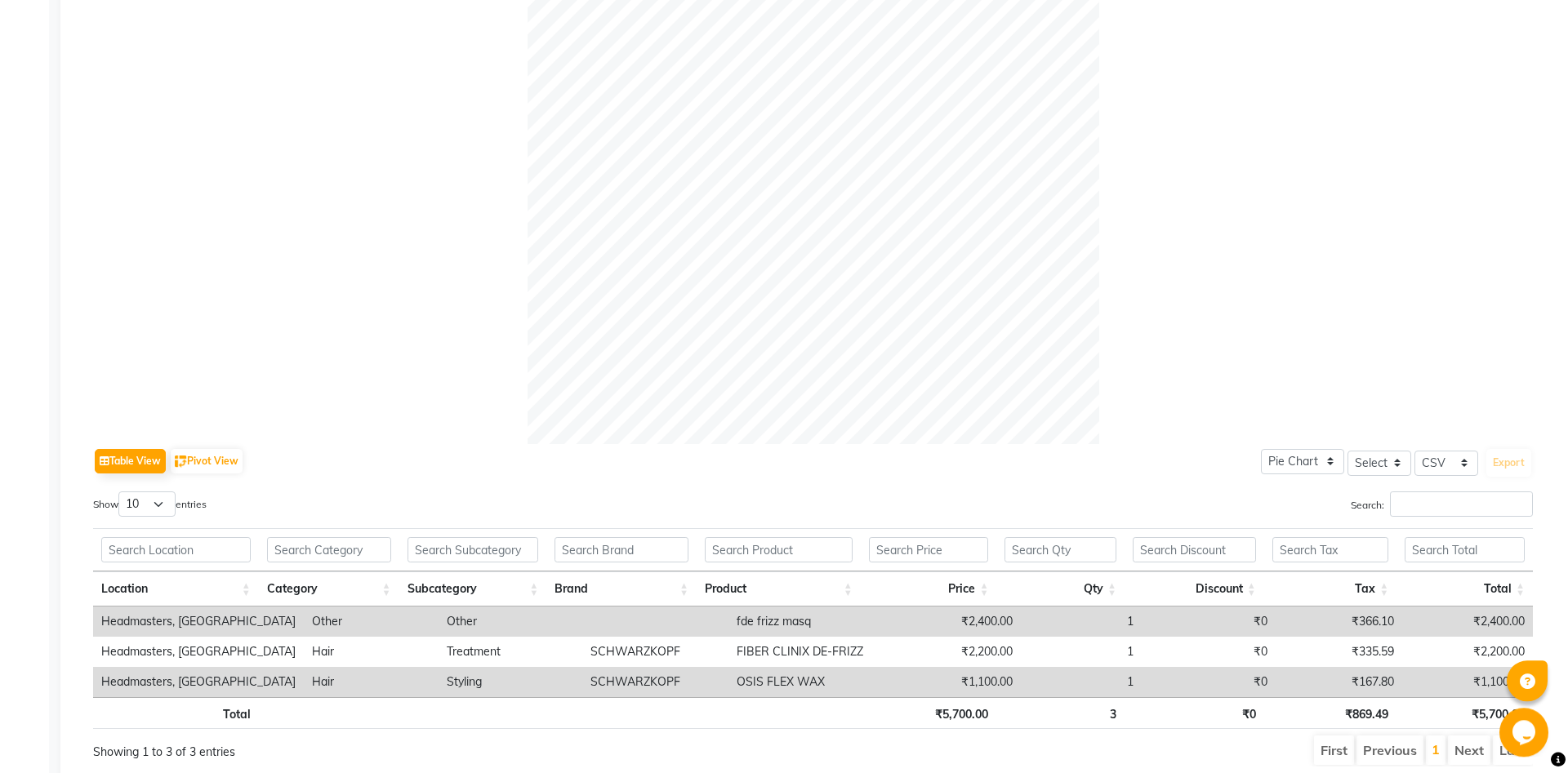
scroll to position [656, 0]
